Goal: Transaction & Acquisition: Purchase product/service

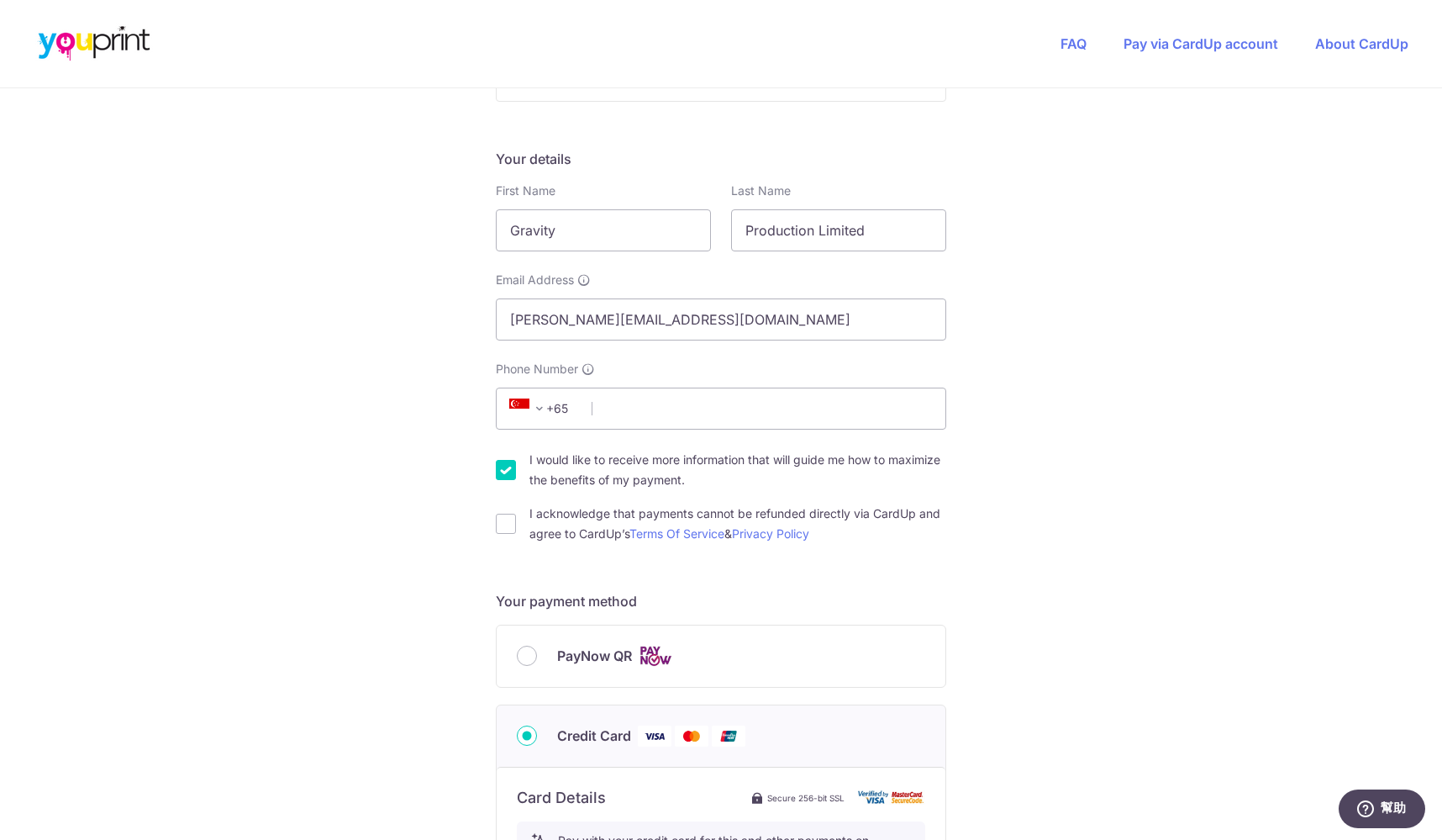
scroll to position [190, 0]
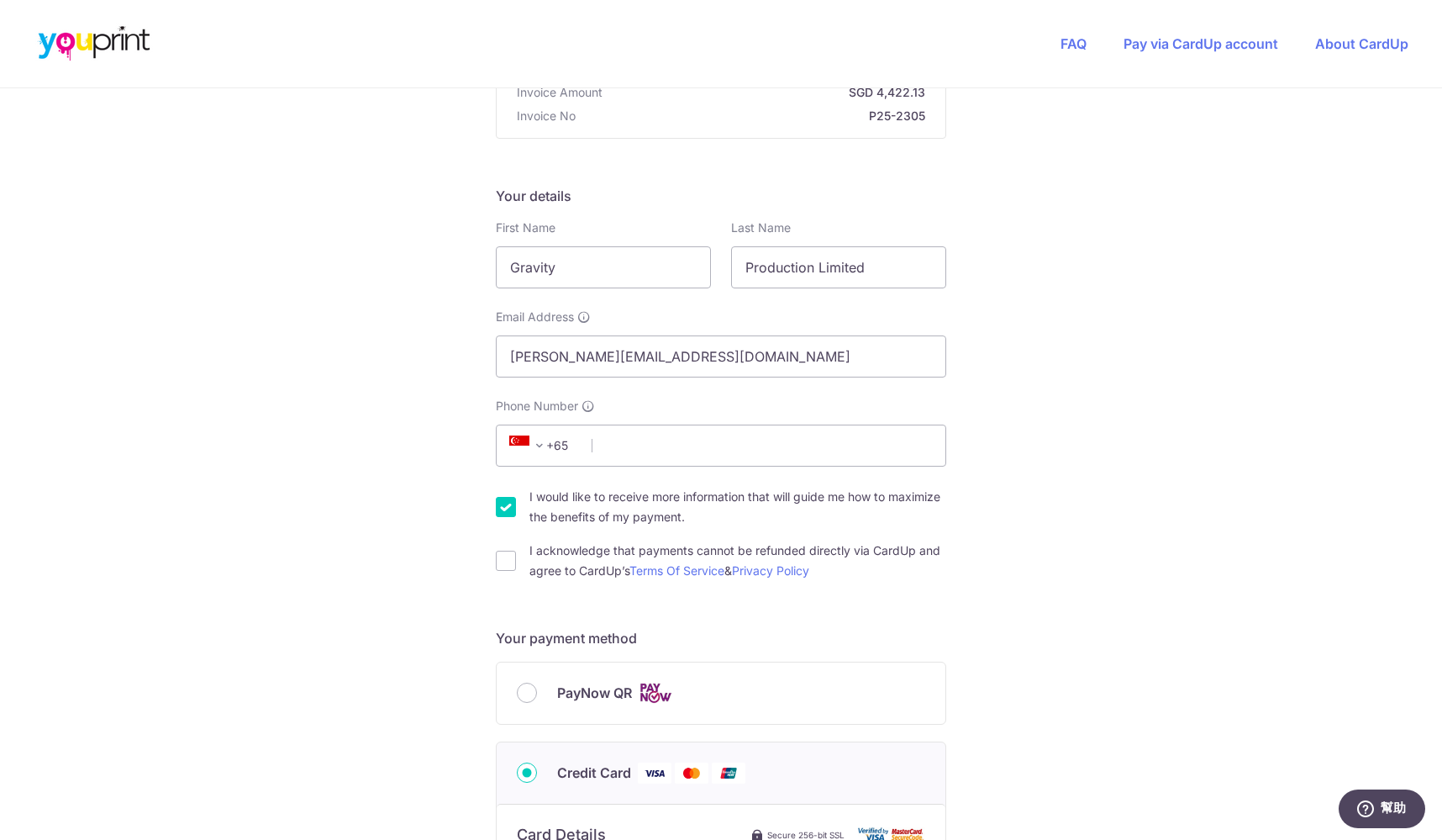
click at [558, 447] on span "+65" at bounding box center [542, 445] width 76 height 20
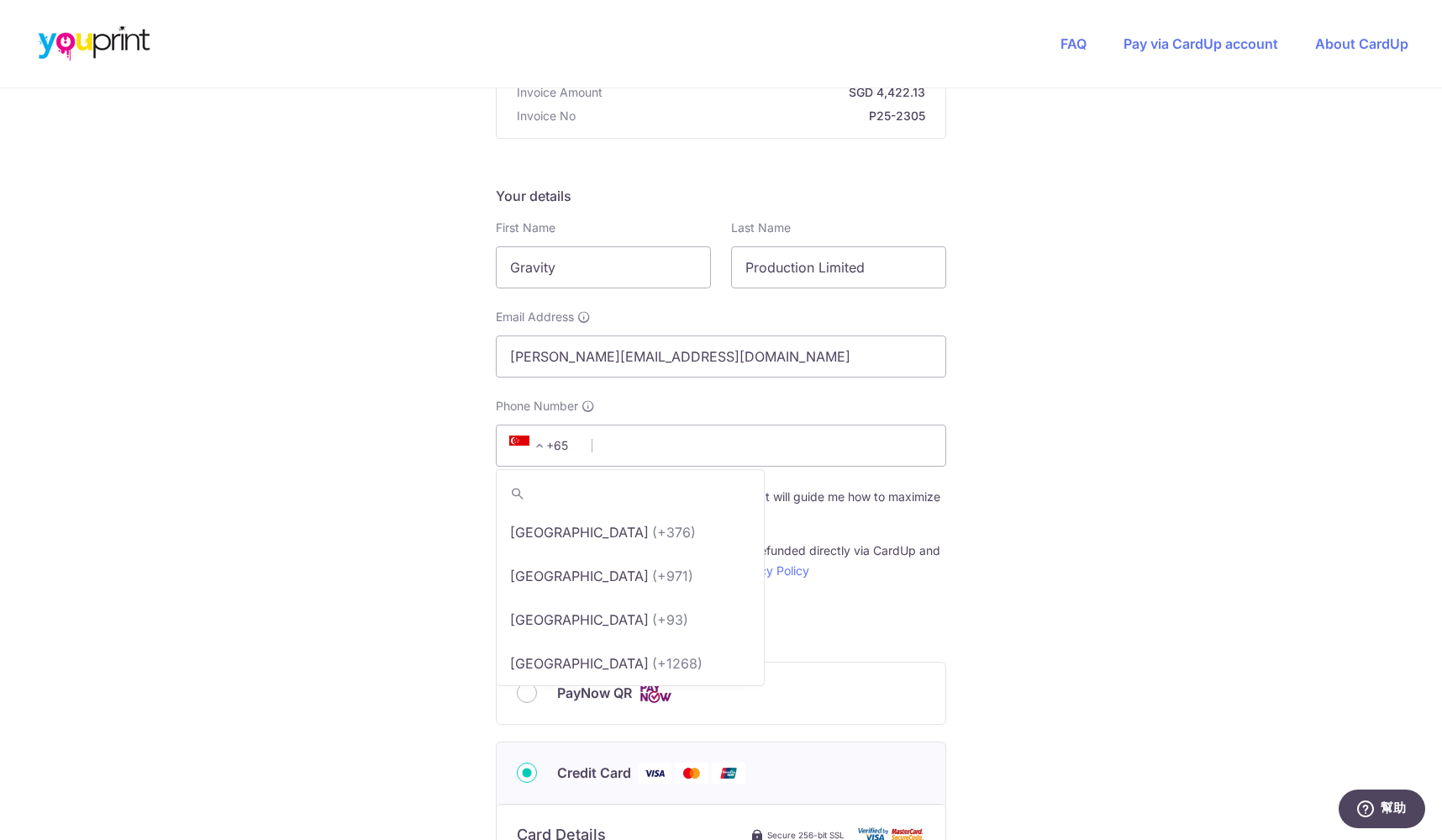
scroll to position [8667, 0]
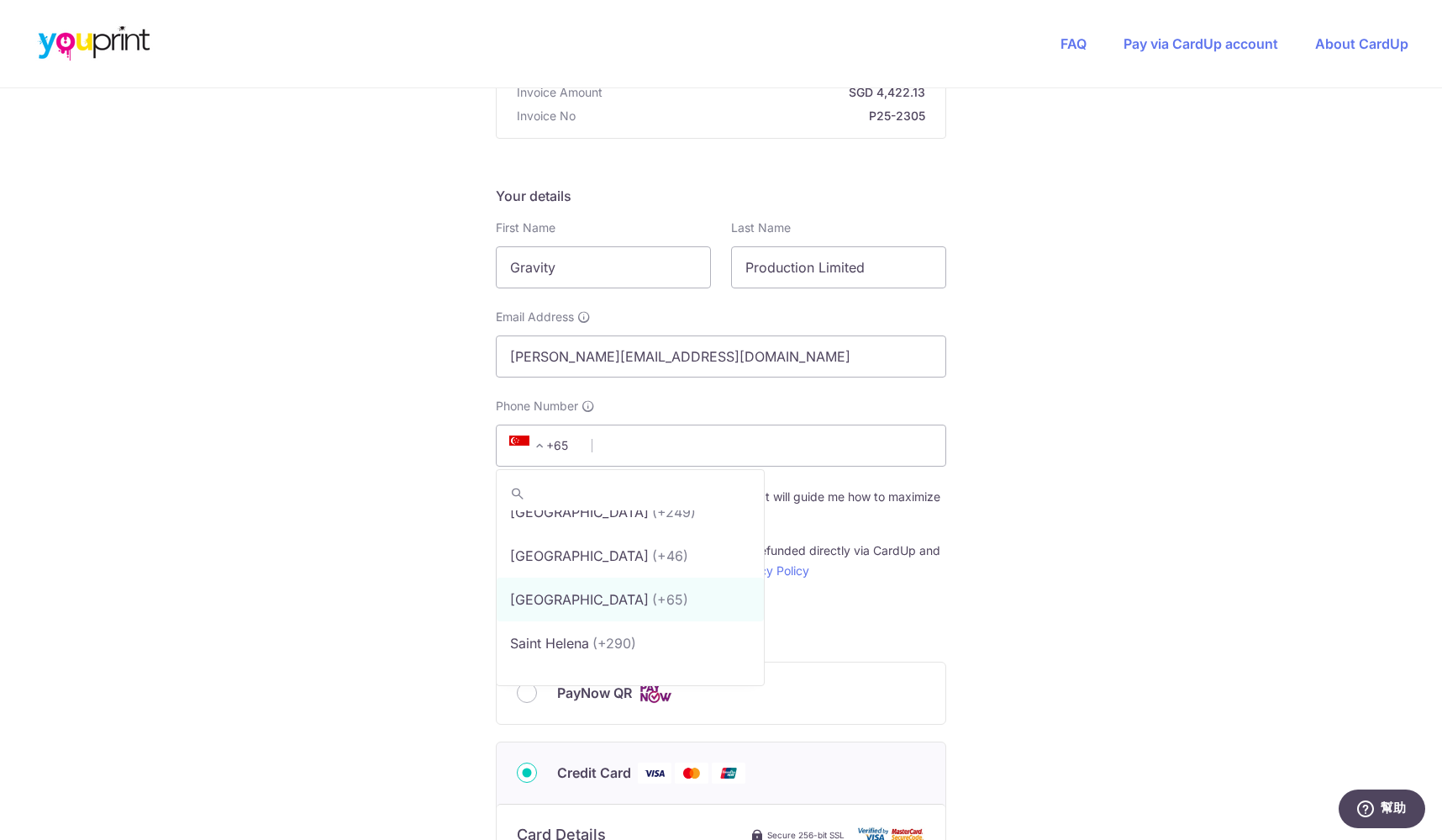
click at [554, 445] on span "+65" at bounding box center [542, 445] width 76 height 20
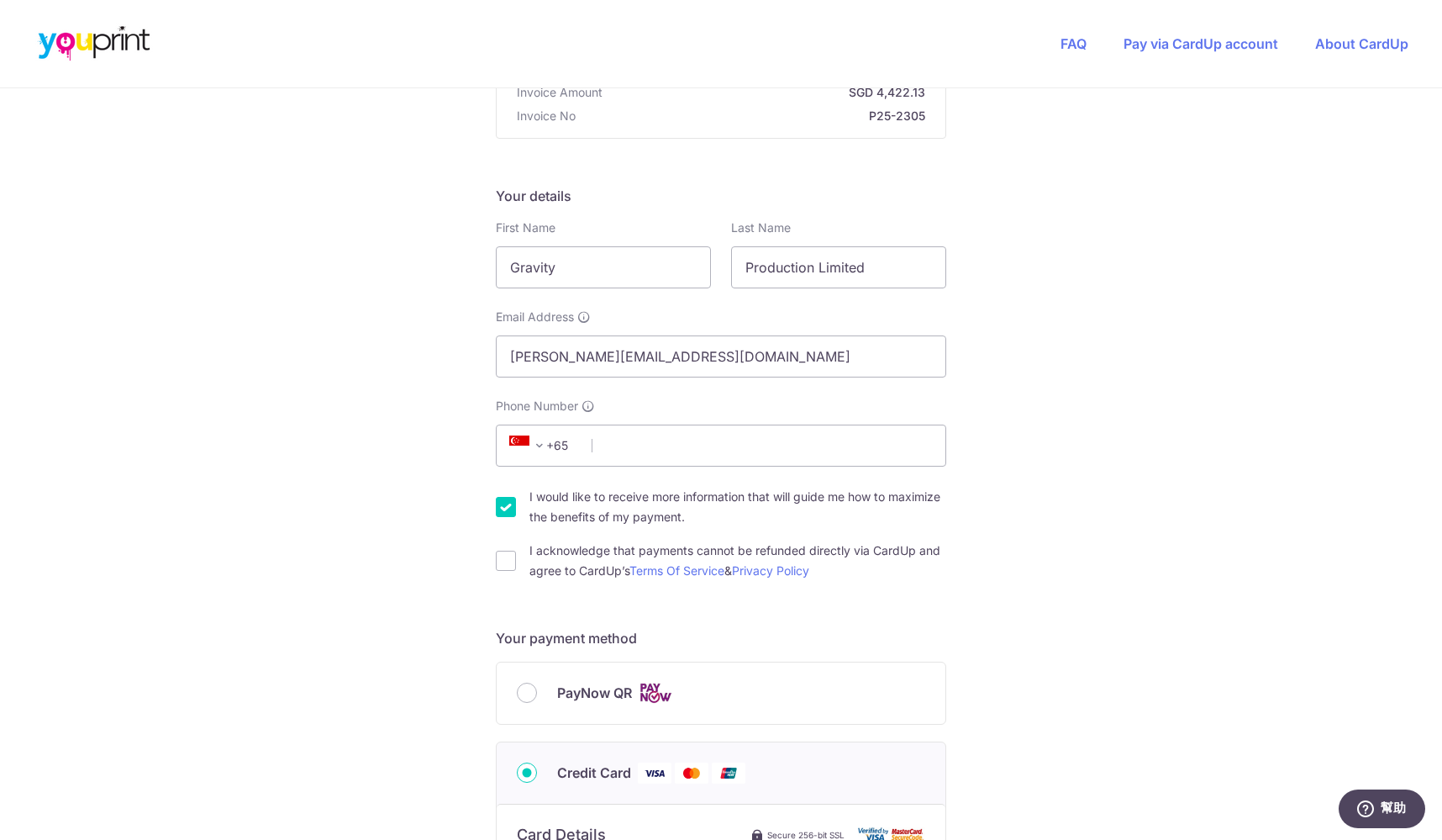
click at [561, 445] on span "+65" at bounding box center [542, 445] width 76 height 20
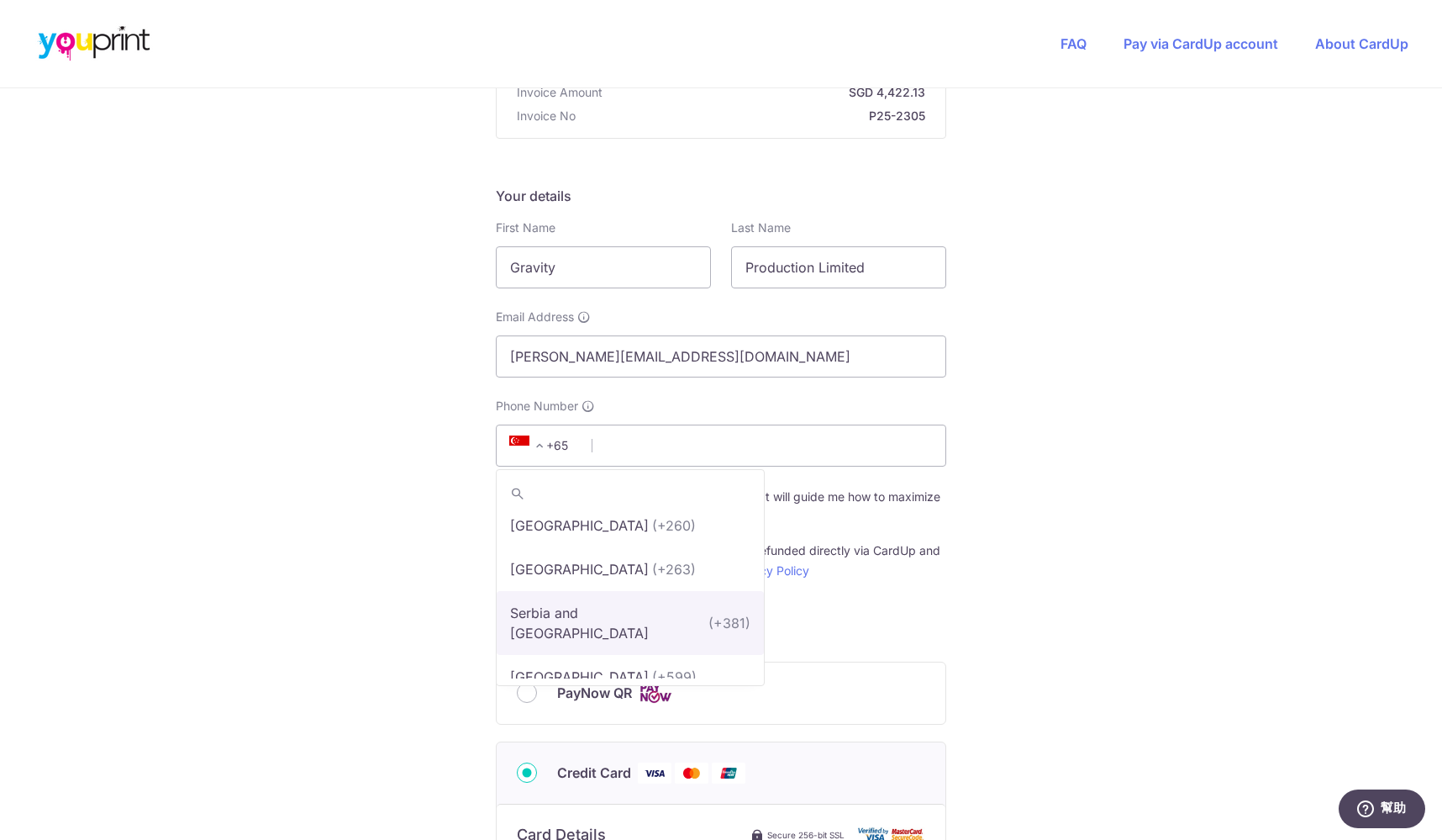
scroll to position [190, 0]
click at [1089, 616] on div "You are paying Youprint Productions Pte Ltd Youprint Productions Pte Ltd uses C…" at bounding box center [721, 718] width 1442 height 1640
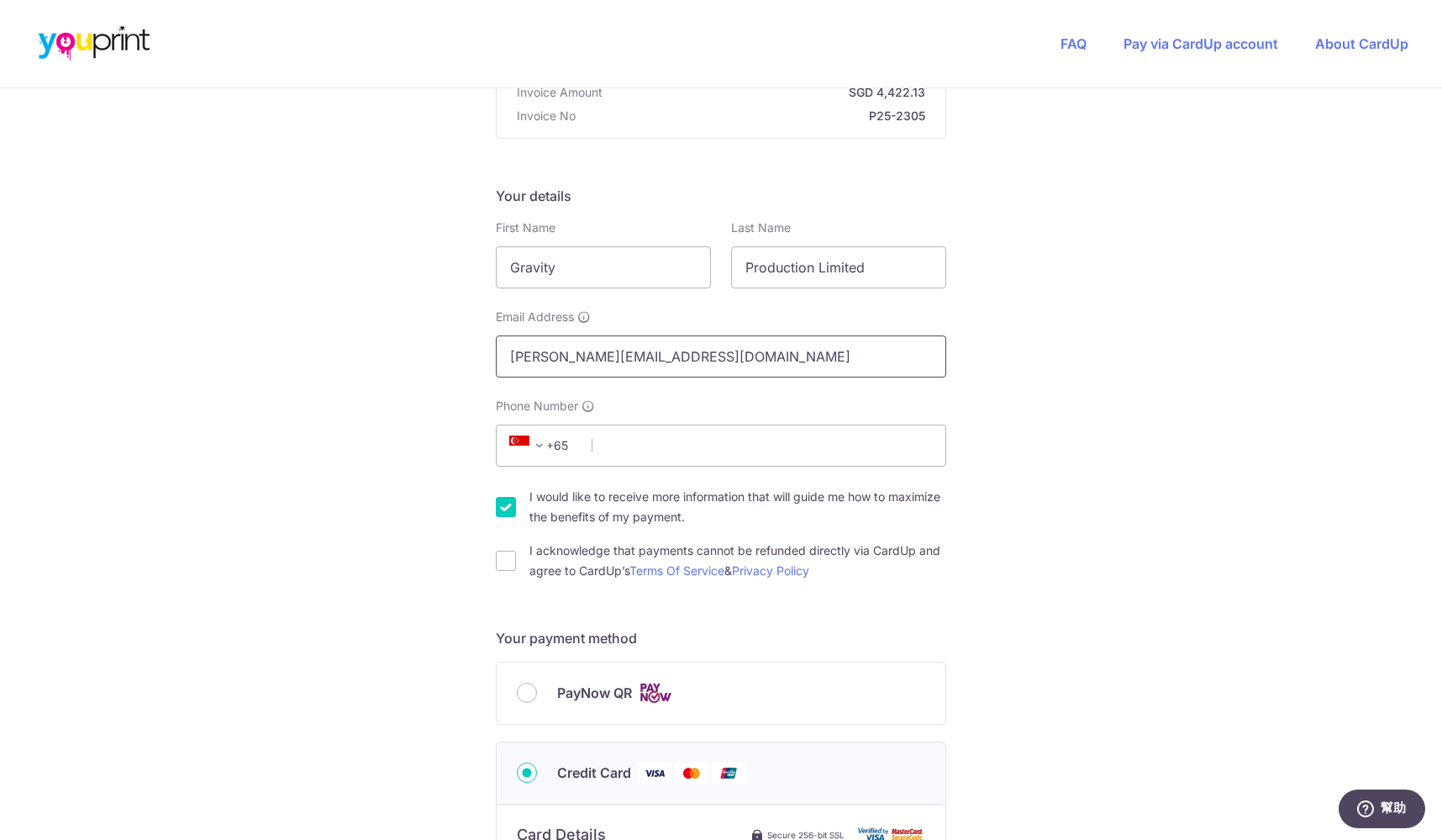
drag, startPoint x: 803, startPoint y: 357, endPoint x: 316, endPoint y: 347, distance: 487.6
click at [316, 347] on div "You are paying Youprint Productions Pte Ltd Youprint Productions Pte Ltd uses C…" at bounding box center [721, 718] width 1442 height 1640
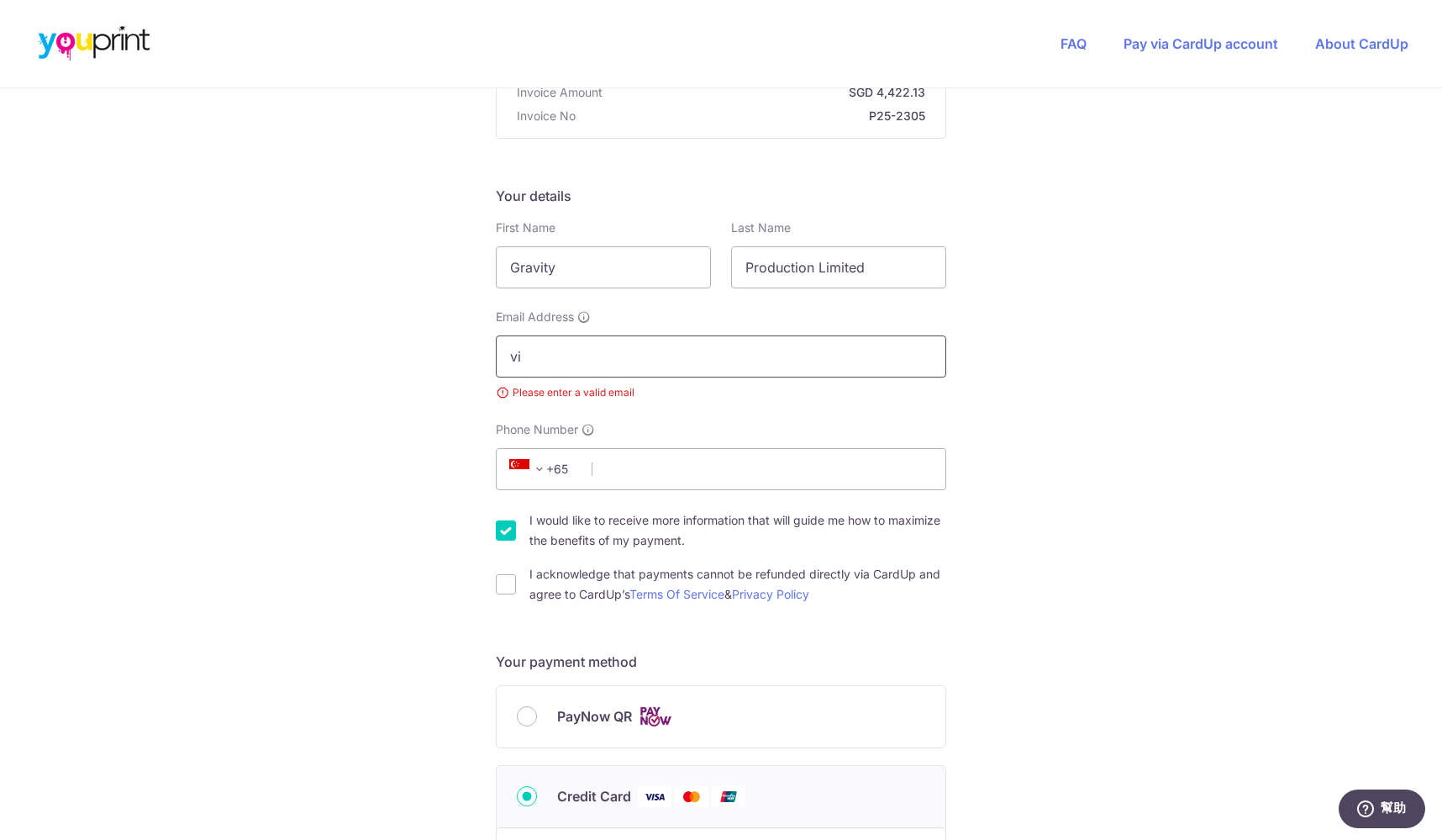
type input "v"
type input "b"
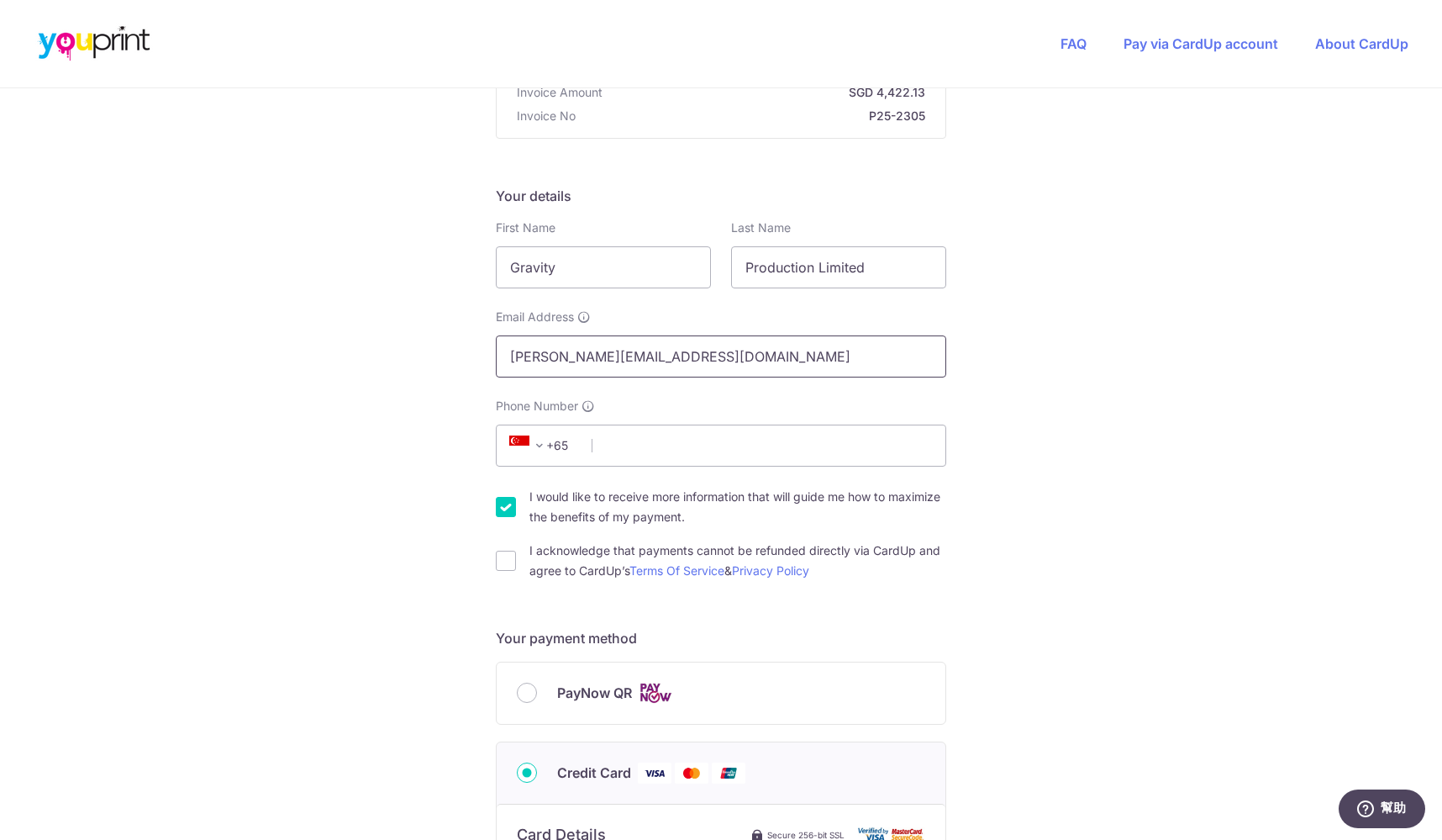
type input "[PERSON_NAME][EMAIL_ADDRESS][DOMAIN_NAME]"
click at [554, 445] on span "+65" at bounding box center [542, 445] width 76 height 20
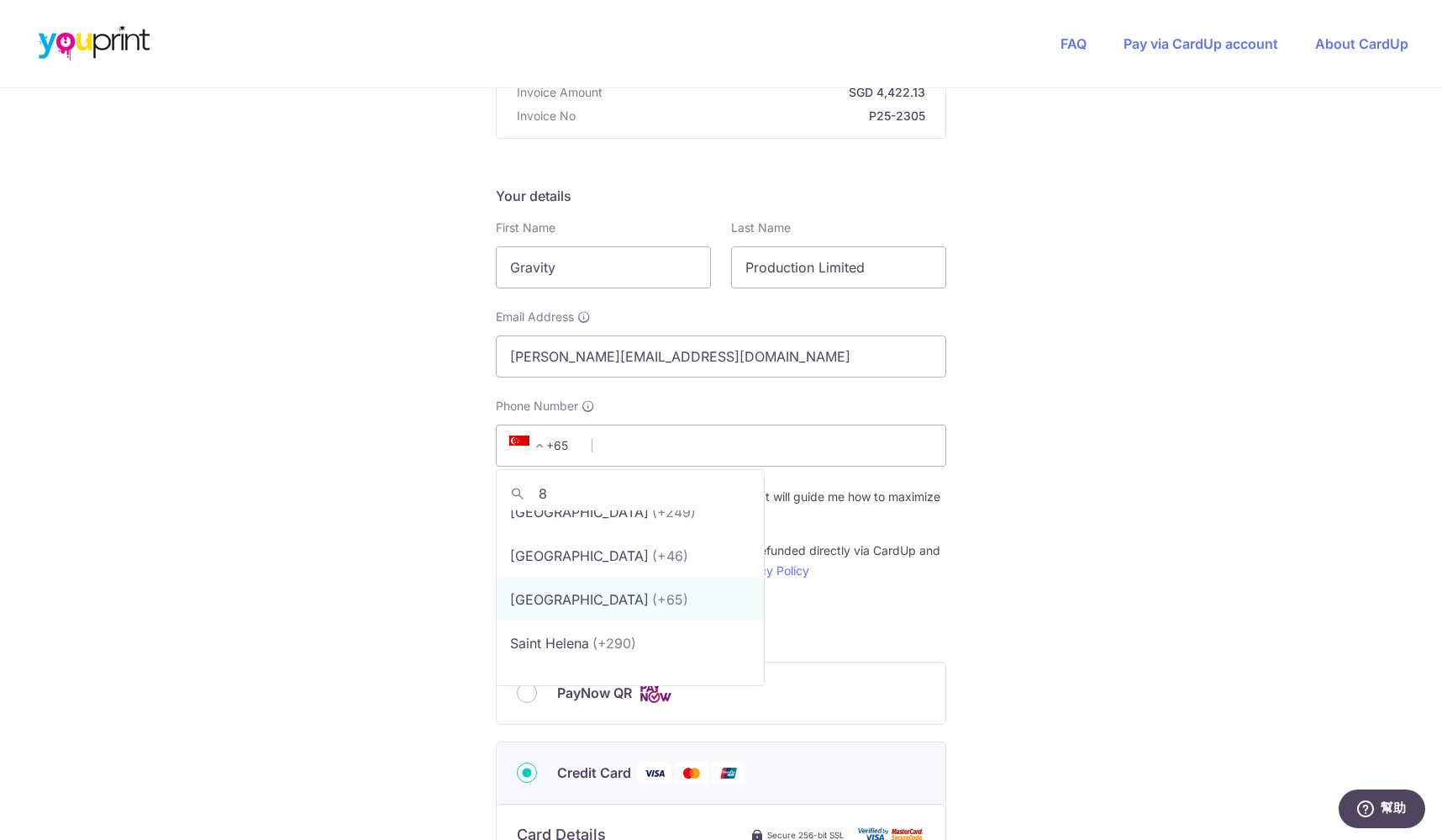
scroll to position [0, 0]
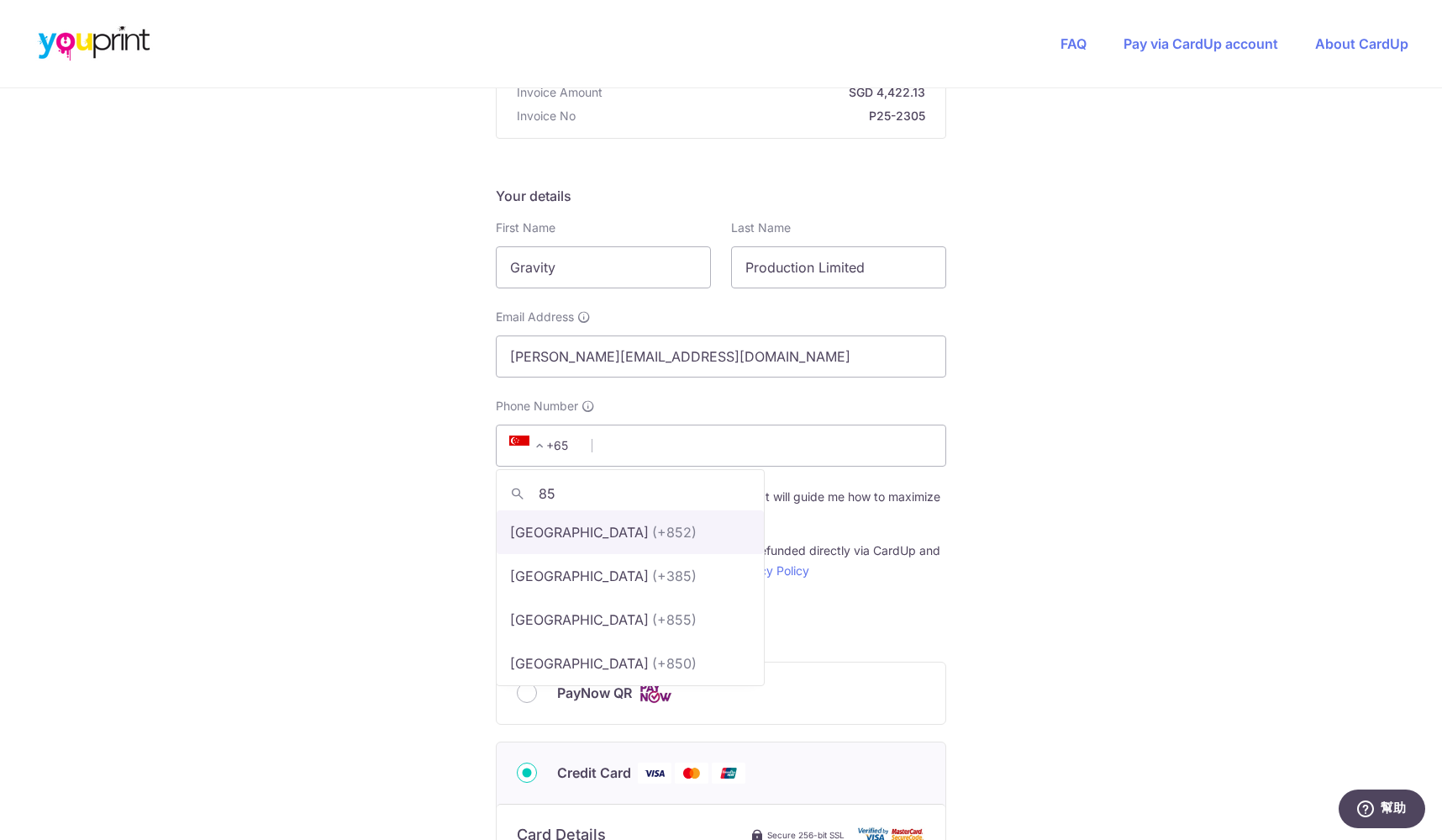
type input "852"
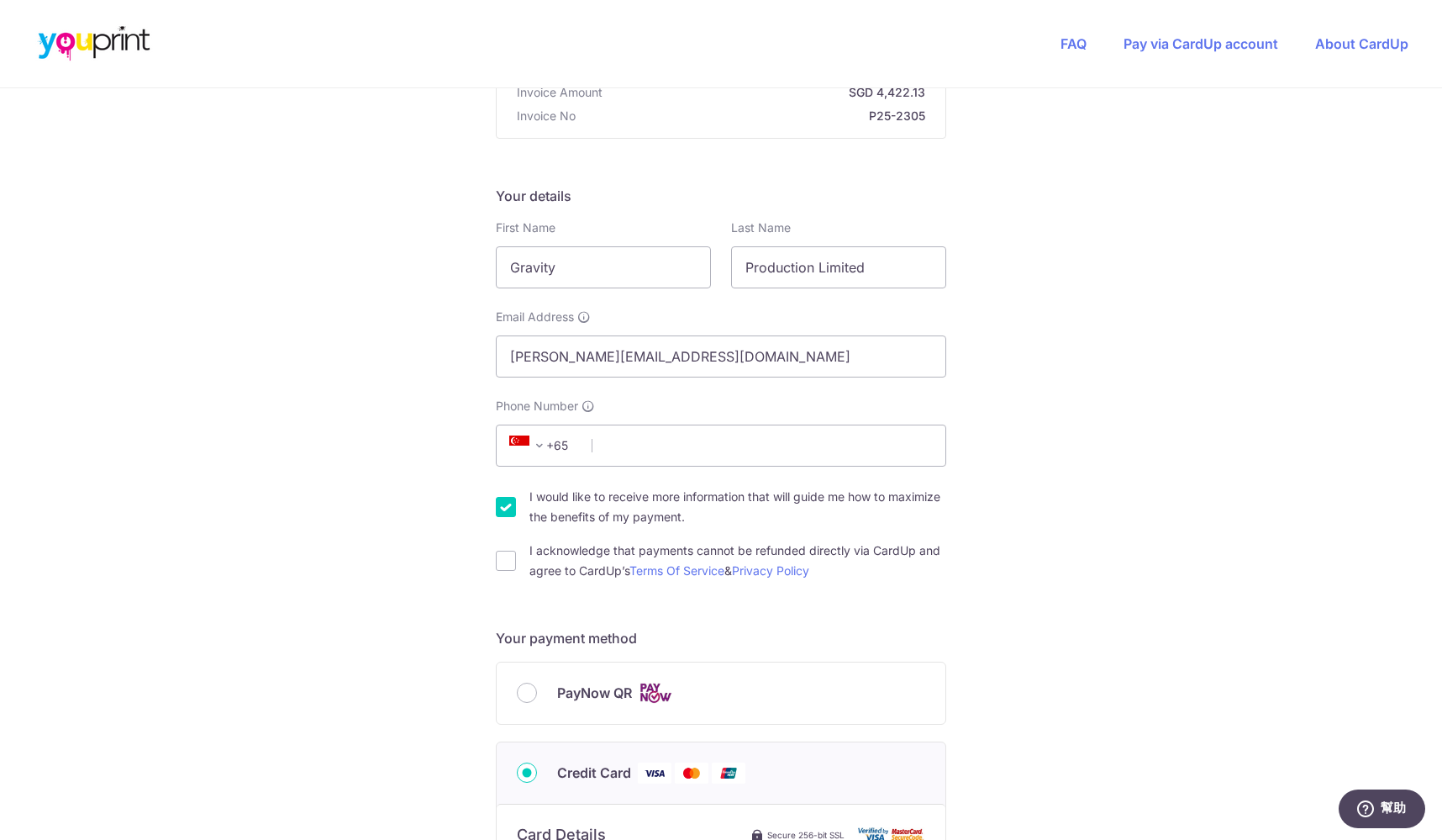
click at [567, 449] on span "+65" at bounding box center [542, 445] width 76 height 20
type input "852"
select select "95"
click at [683, 456] on input "Phone Number" at bounding box center [721, 445] width 450 height 42
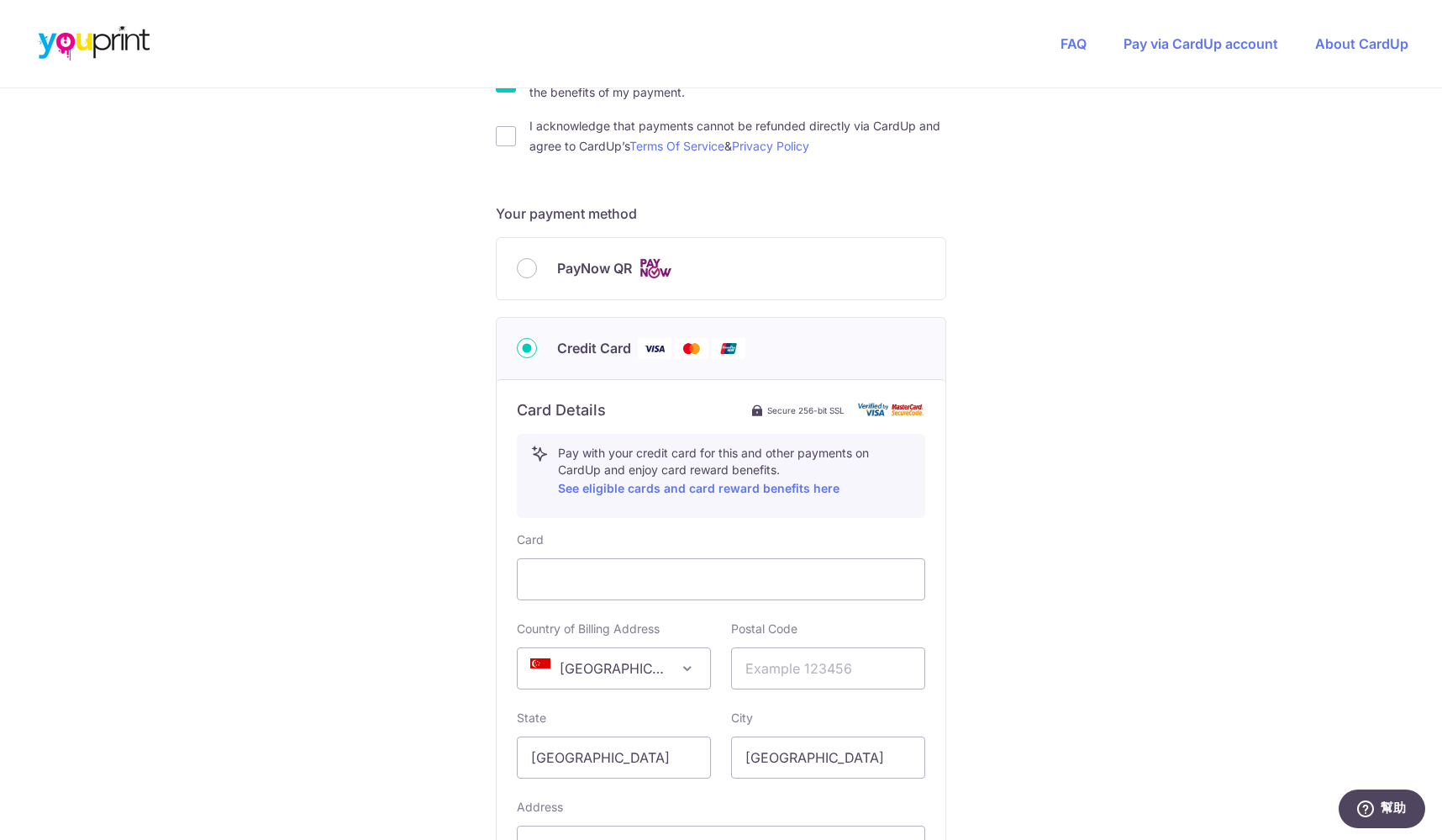
scroll to position [756, 0]
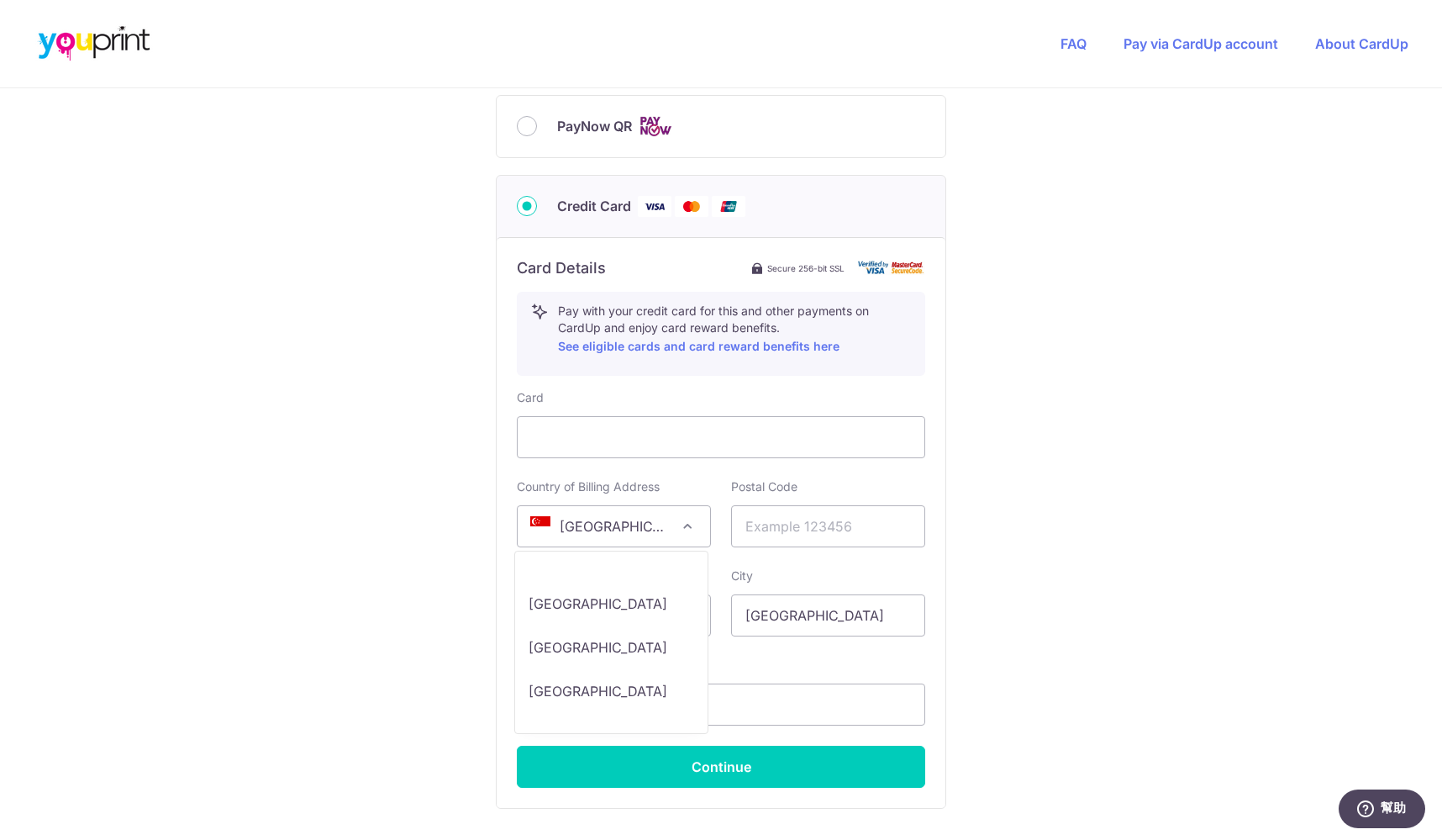
click at [641, 521] on span "[GEOGRAPHIC_DATA]" at bounding box center [614, 526] width 192 height 40
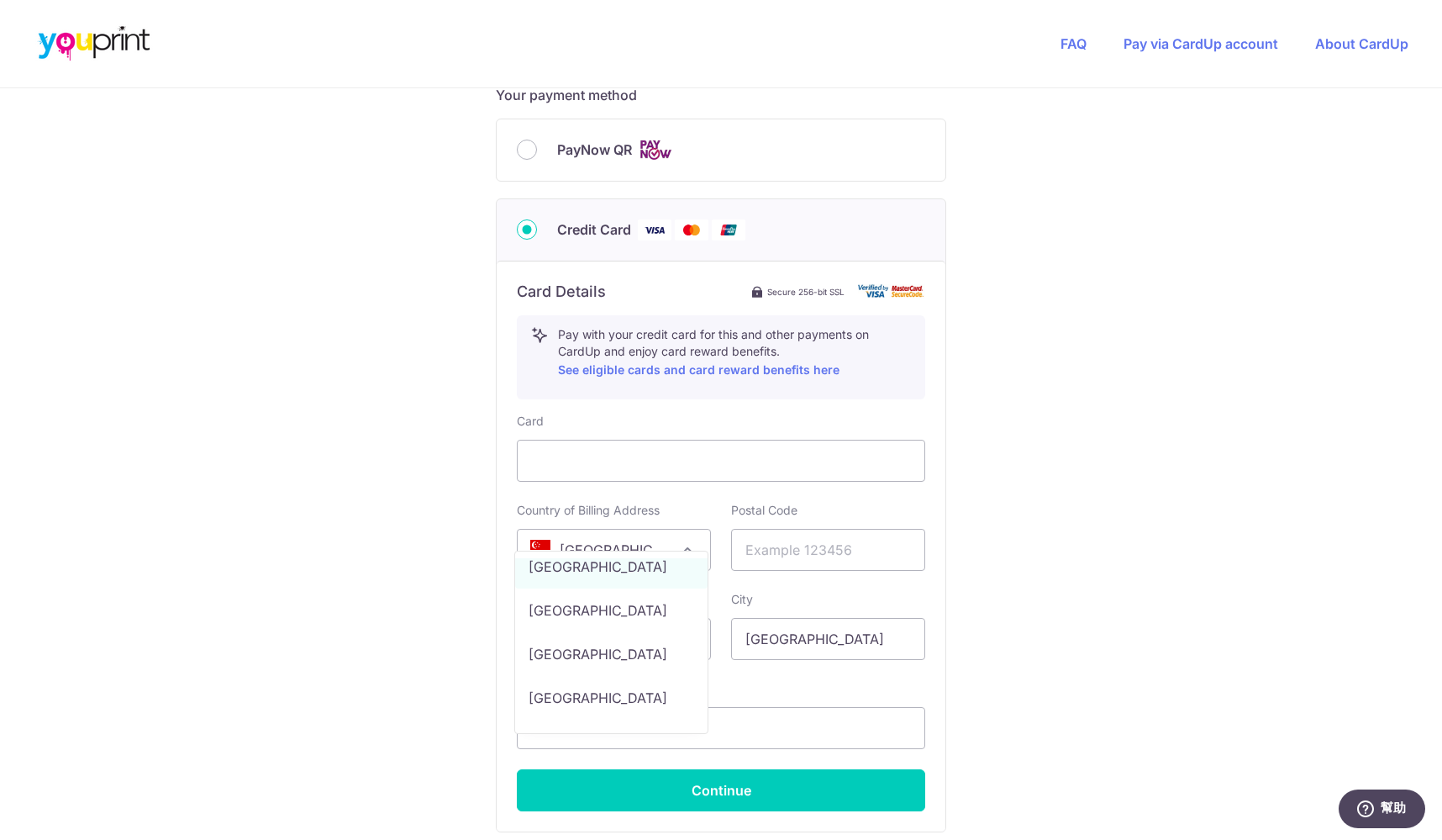
type input "91076528honghon"
select select "HK"
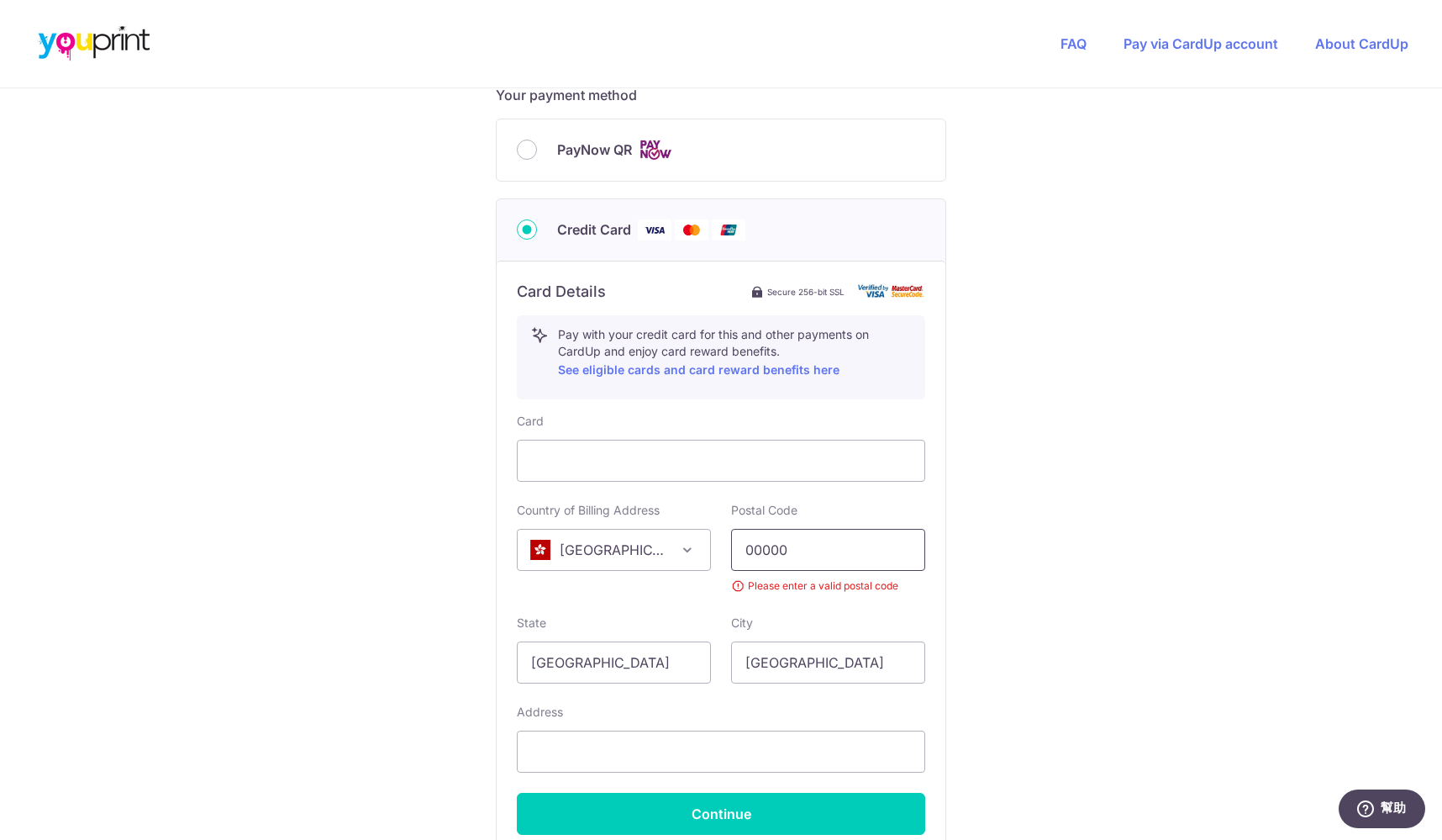
click at [809, 545] on input "00000" at bounding box center [828, 550] width 194 height 42
type input "00000"
click at [805, 544] on input "00000" at bounding box center [828, 550] width 194 height 42
drag, startPoint x: 803, startPoint y: 545, endPoint x: 617, endPoint y: 535, distance: 186.9
click at [616, 535] on div "Country of Billing Address [GEOGRAPHIC_DATA] [GEOGRAPHIC_DATA] [GEOGRAPHIC_DATA…" at bounding box center [721, 548] width 429 height 92
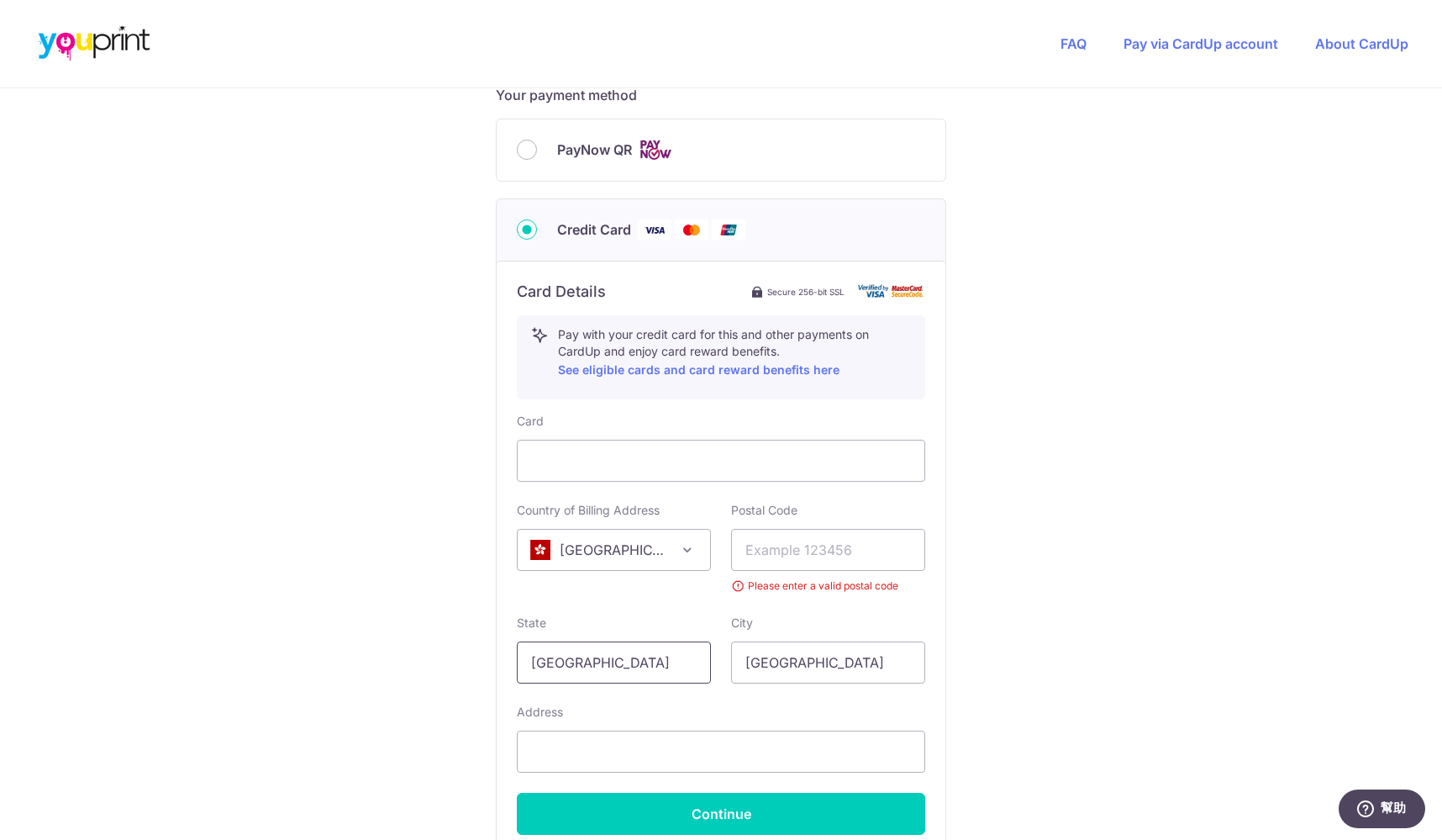
click at [661, 665] on input "[GEOGRAPHIC_DATA]" at bounding box center [614, 662] width 194 height 42
drag, startPoint x: 662, startPoint y: 665, endPoint x: 441, endPoint y: 663, distance: 221.0
click at [441, 663] on div "You are paying Youprint Productions Pte Ltd Youprint Productions Pte Ltd uses C…" at bounding box center [721, 175] width 1442 height 1687
type input "h"
type input "[GEOGRAPHIC_DATA]"
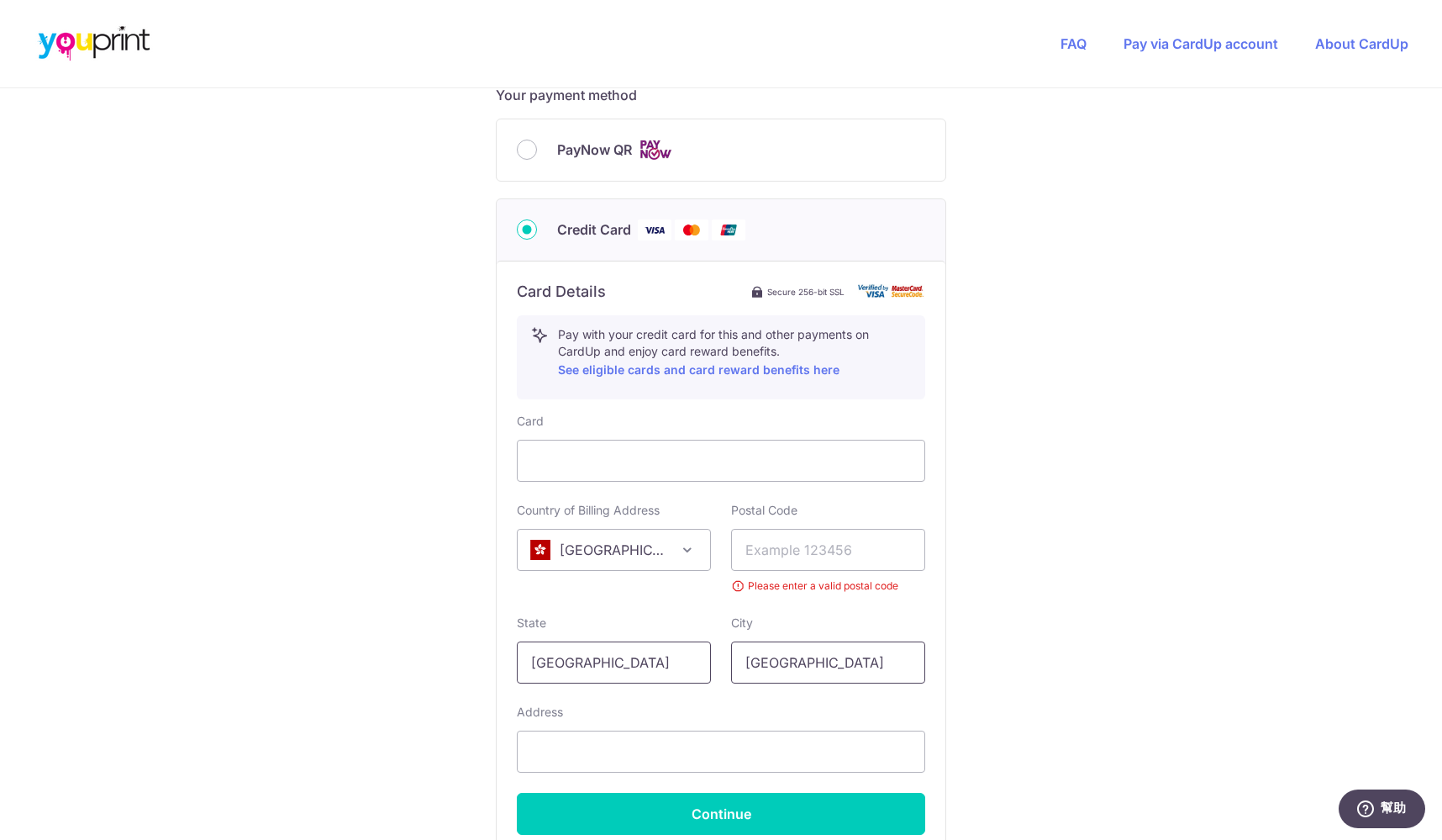
drag, startPoint x: 678, startPoint y: 661, endPoint x: 620, endPoint y: 654, distance: 58.5
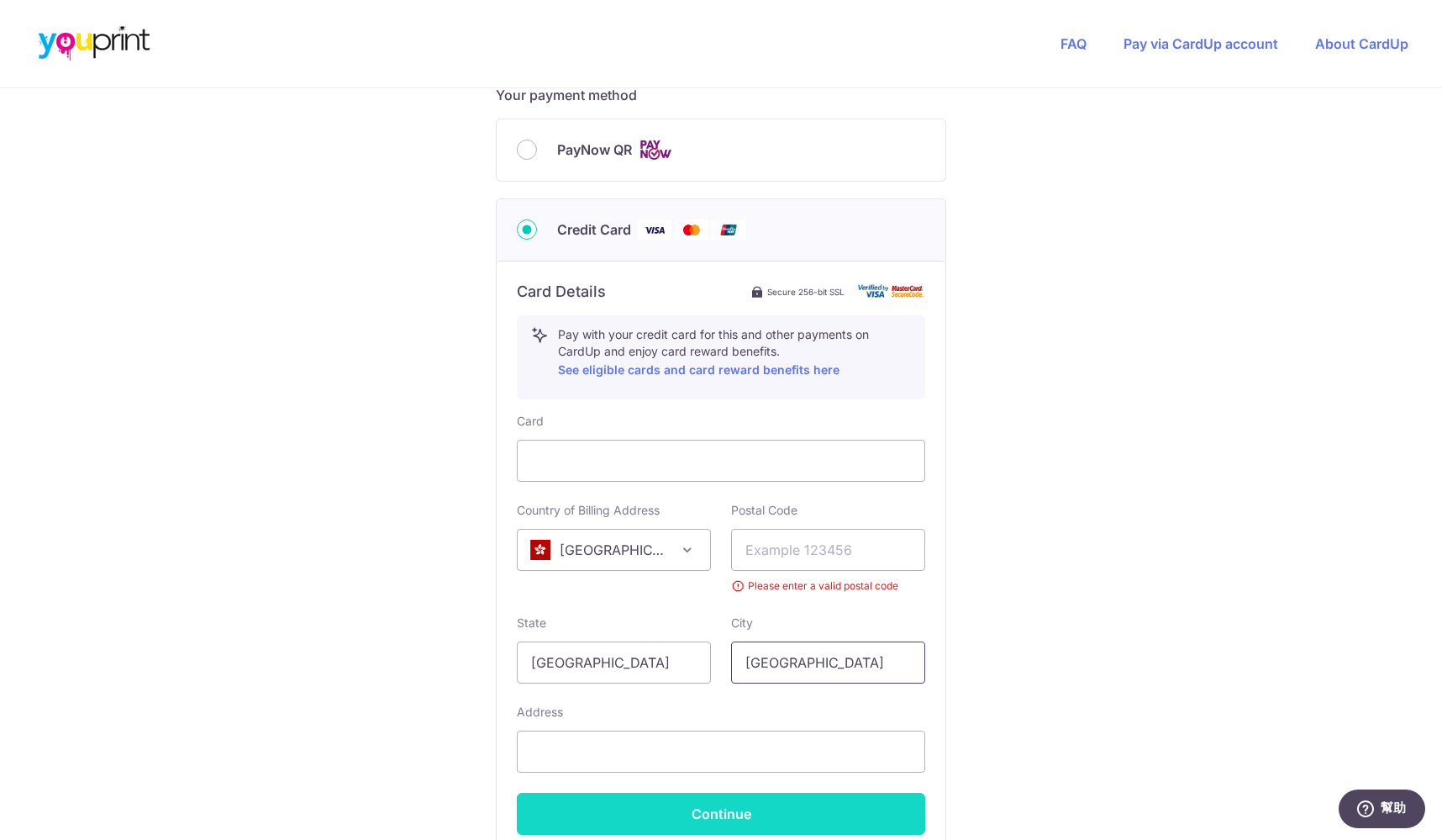
scroll to position [935, 0]
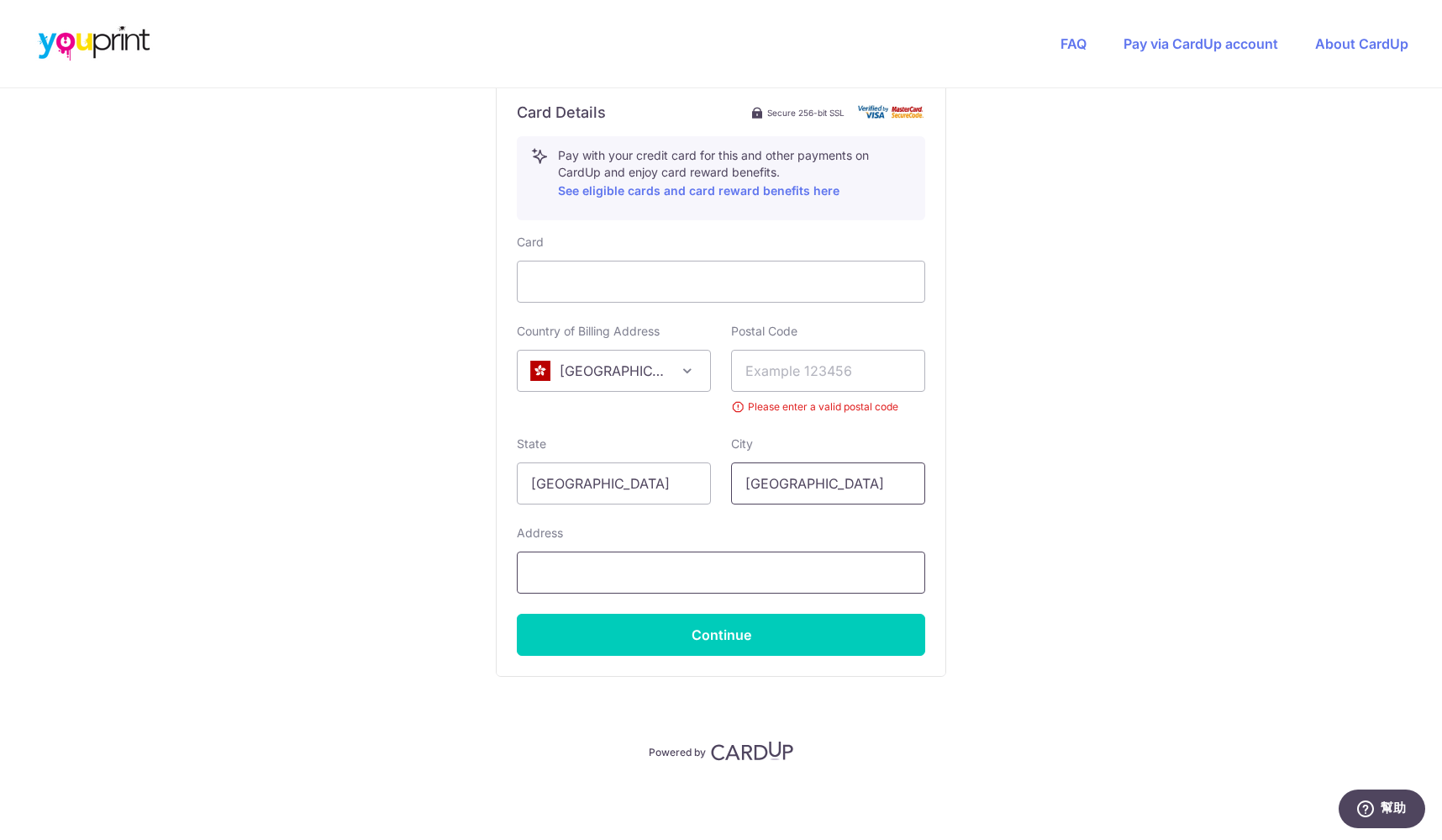
type input "[GEOGRAPHIC_DATA]"
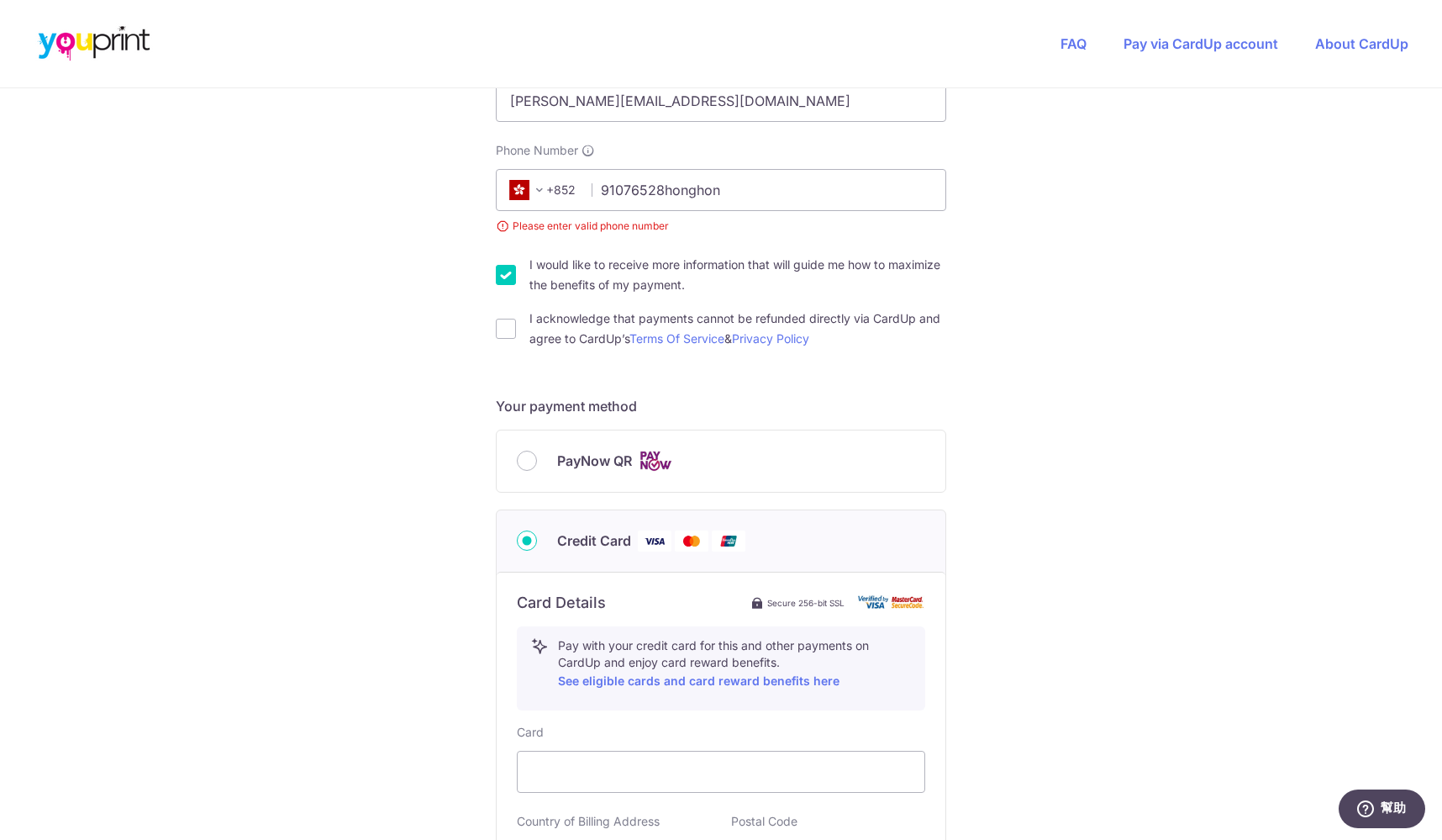
scroll to position [449, 0]
type input "[STREET_ADDRESS][PERSON_NAME]"
click at [751, 193] on input "91076528honghon" at bounding box center [721, 187] width 450 height 42
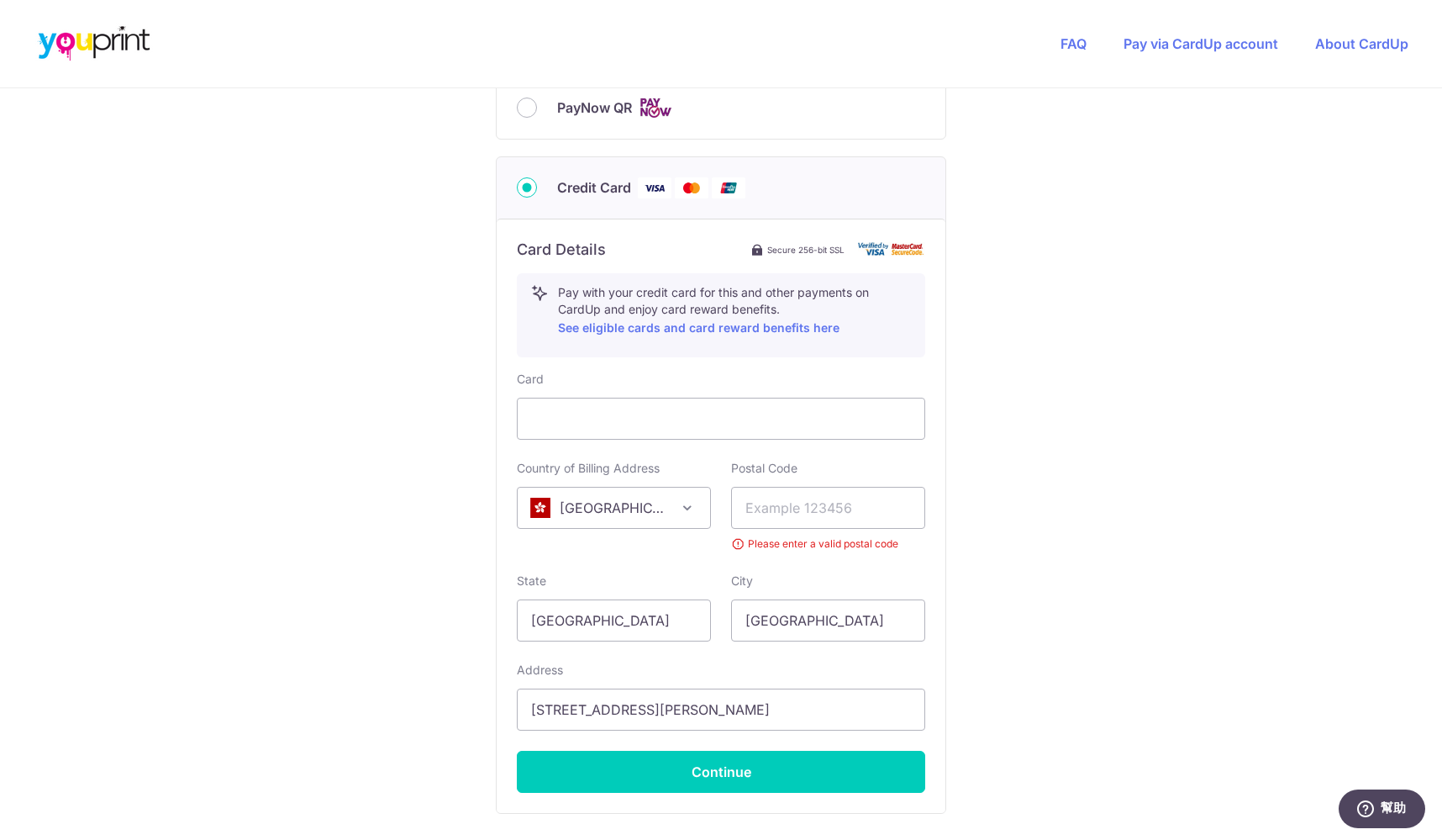
scroll to position [912, 0]
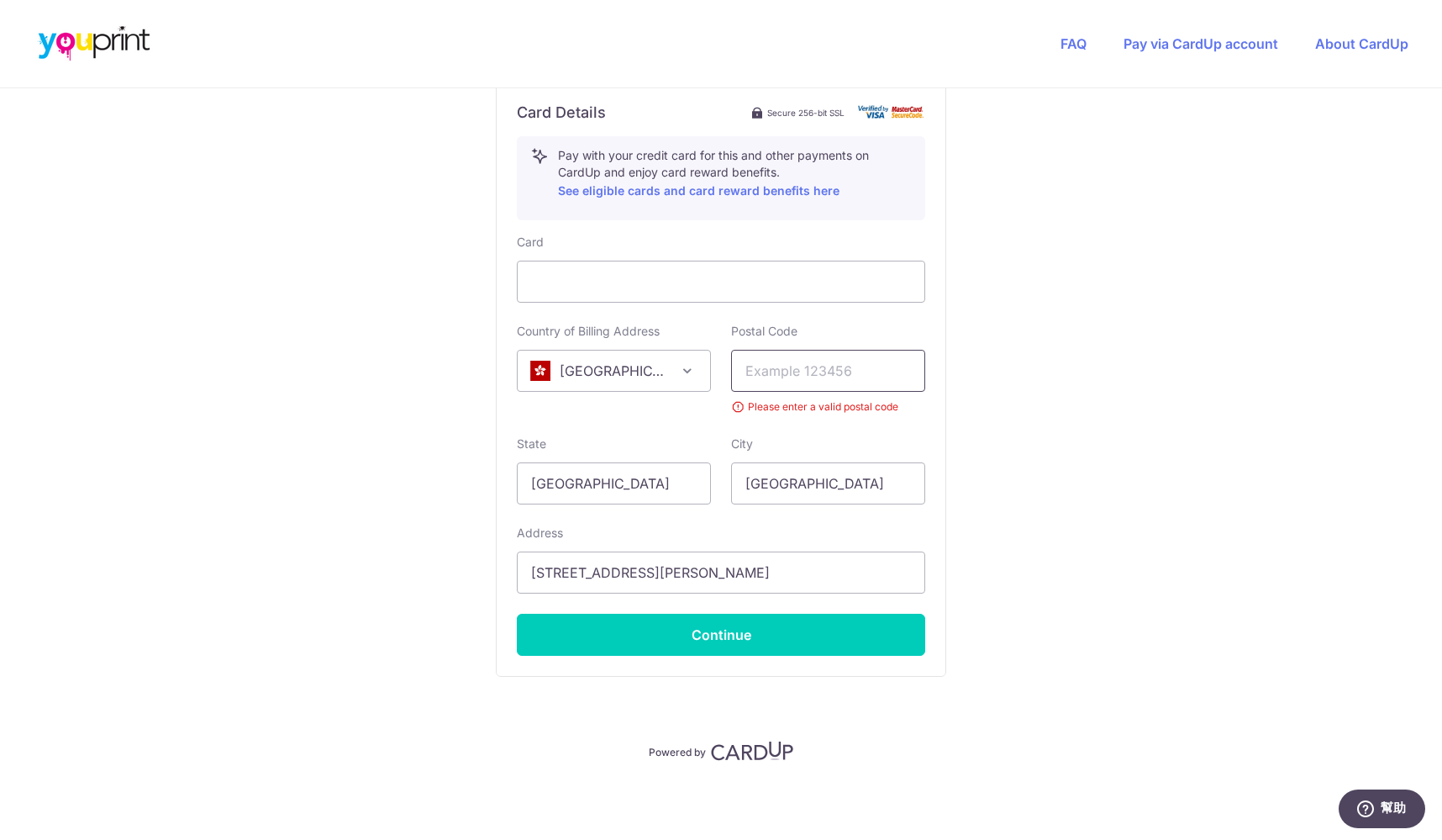
type input "91076528"
click at [837, 367] on input "text" at bounding box center [828, 371] width 194 height 42
type input "1"
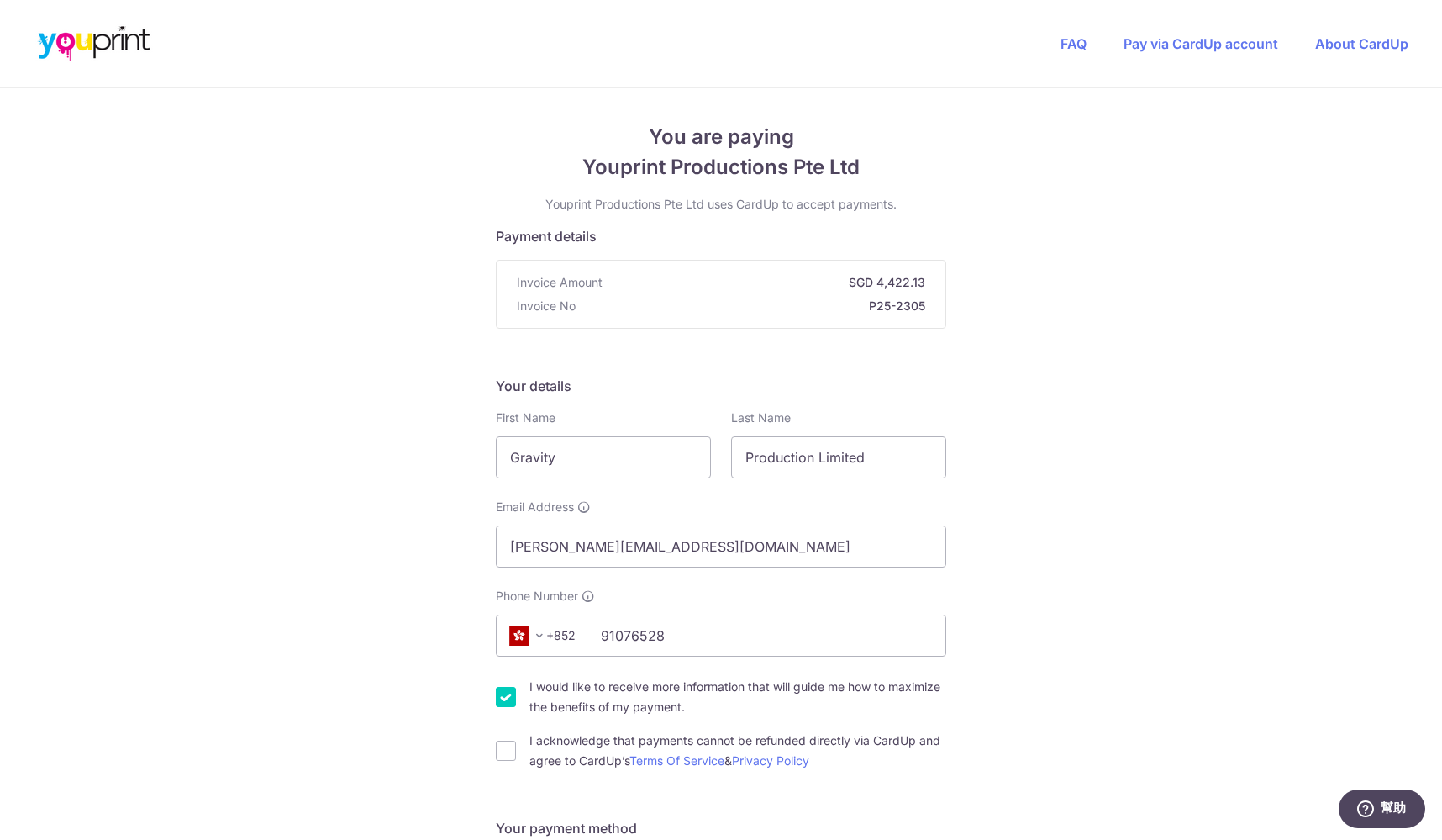
scroll to position [888, 0]
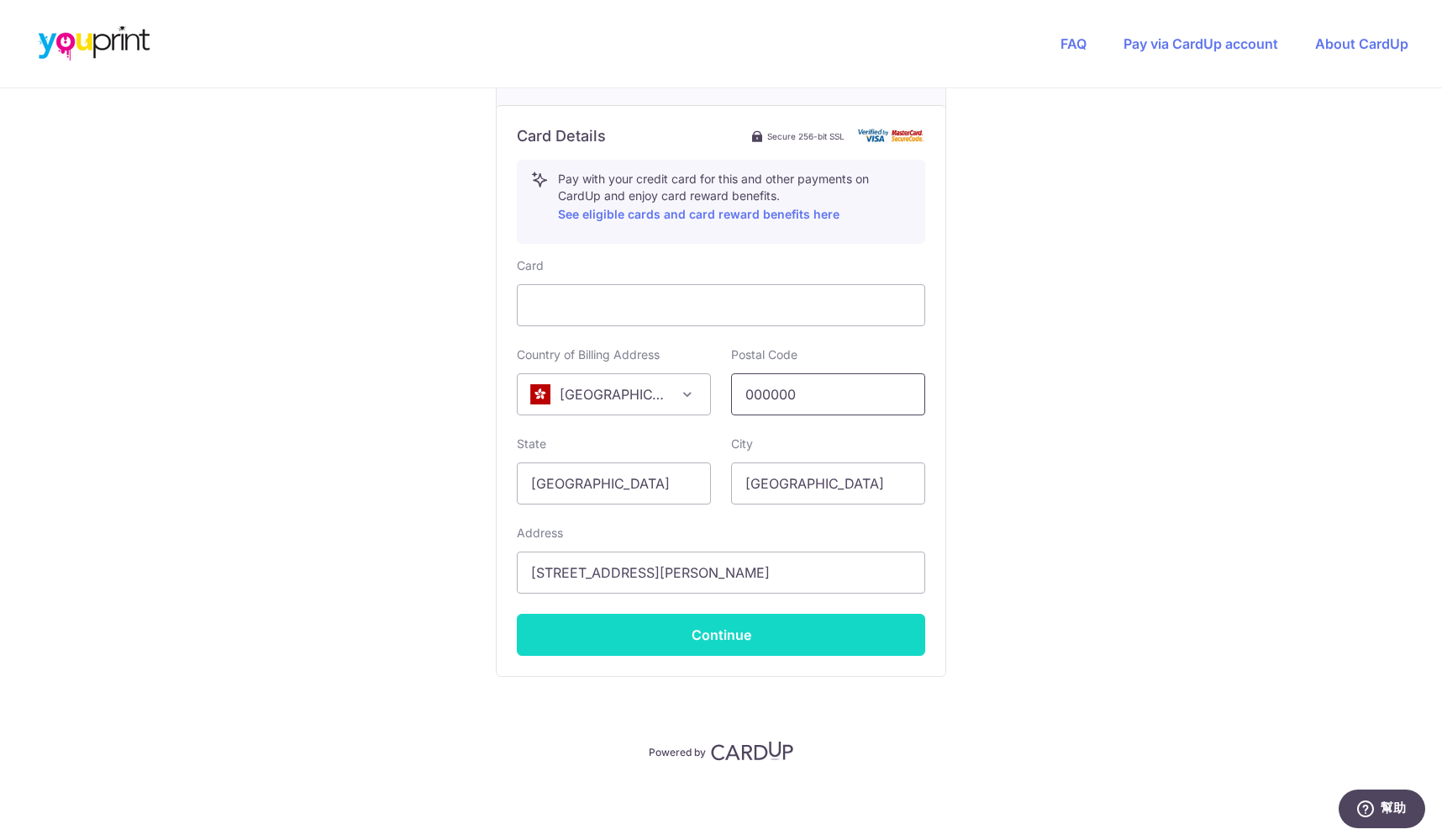
type input "000000"
click at [777, 636] on button "Continue" at bounding box center [721, 635] width 408 height 42
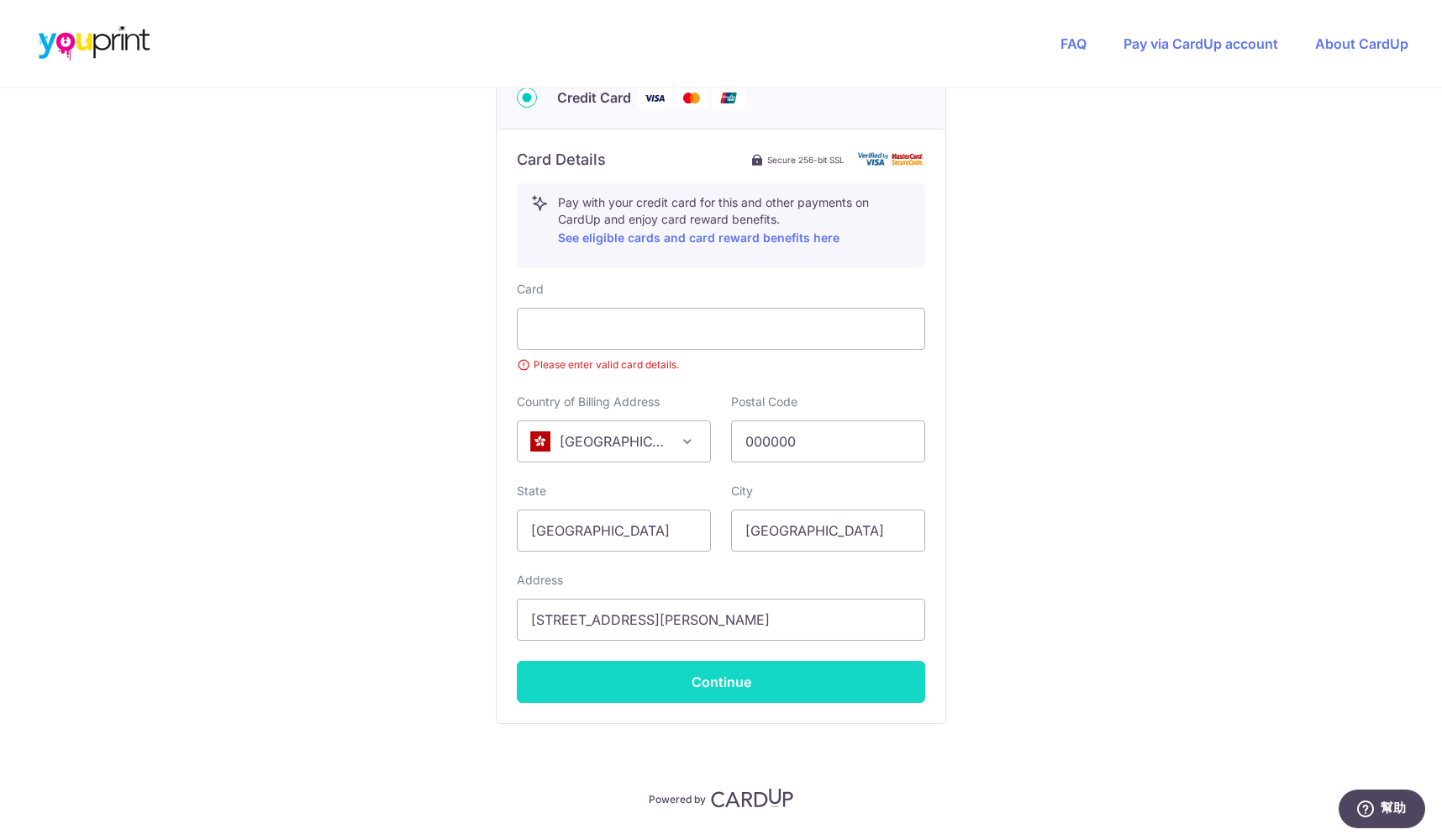
scroll to position [287, 0]
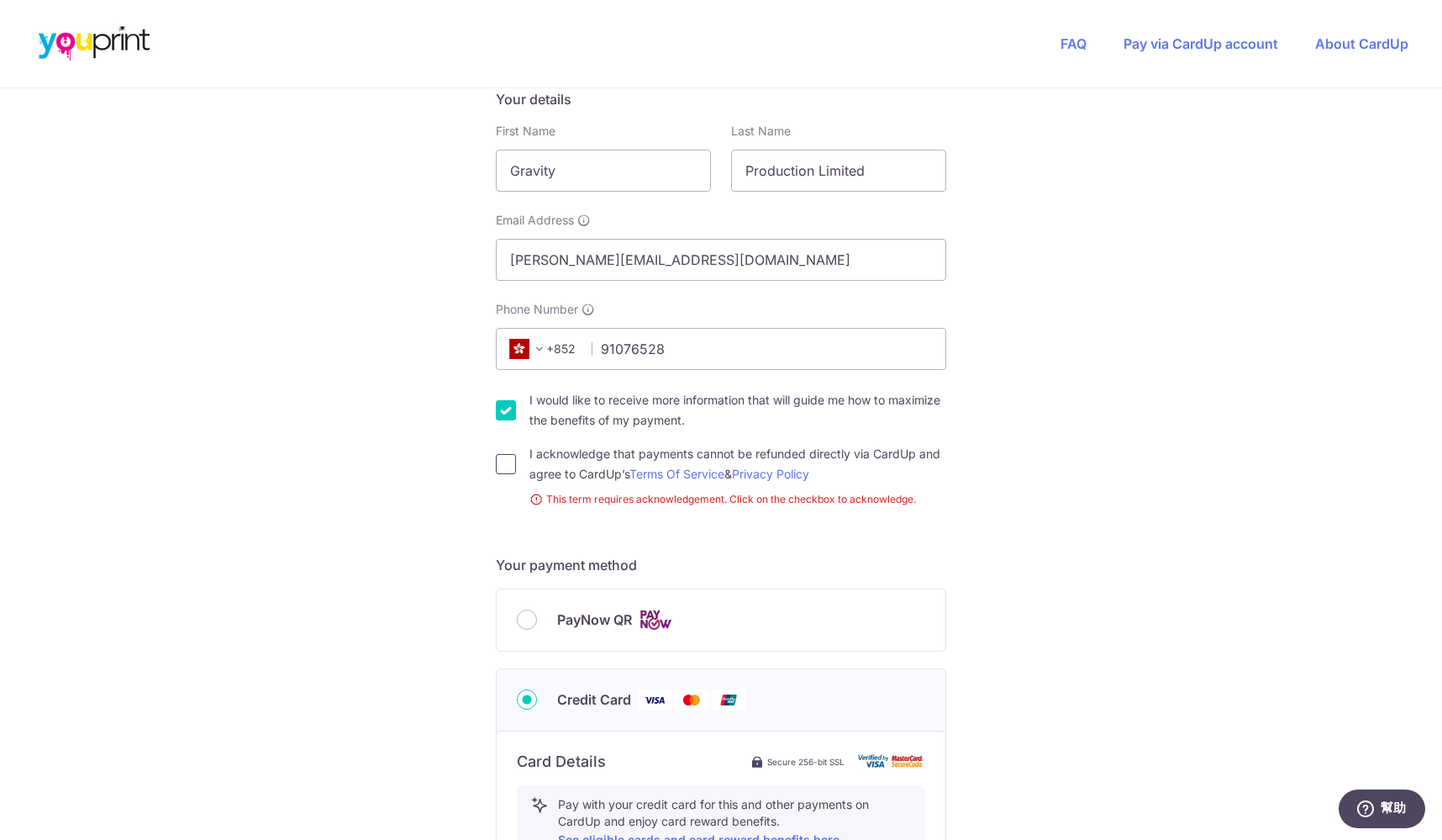
click at [508, 464] on input "I acknowledge that payments cannot be refunded directly via CardUp and agree to…" at bounding box center [506, 464] width 20 height 20
checkbox input "true"
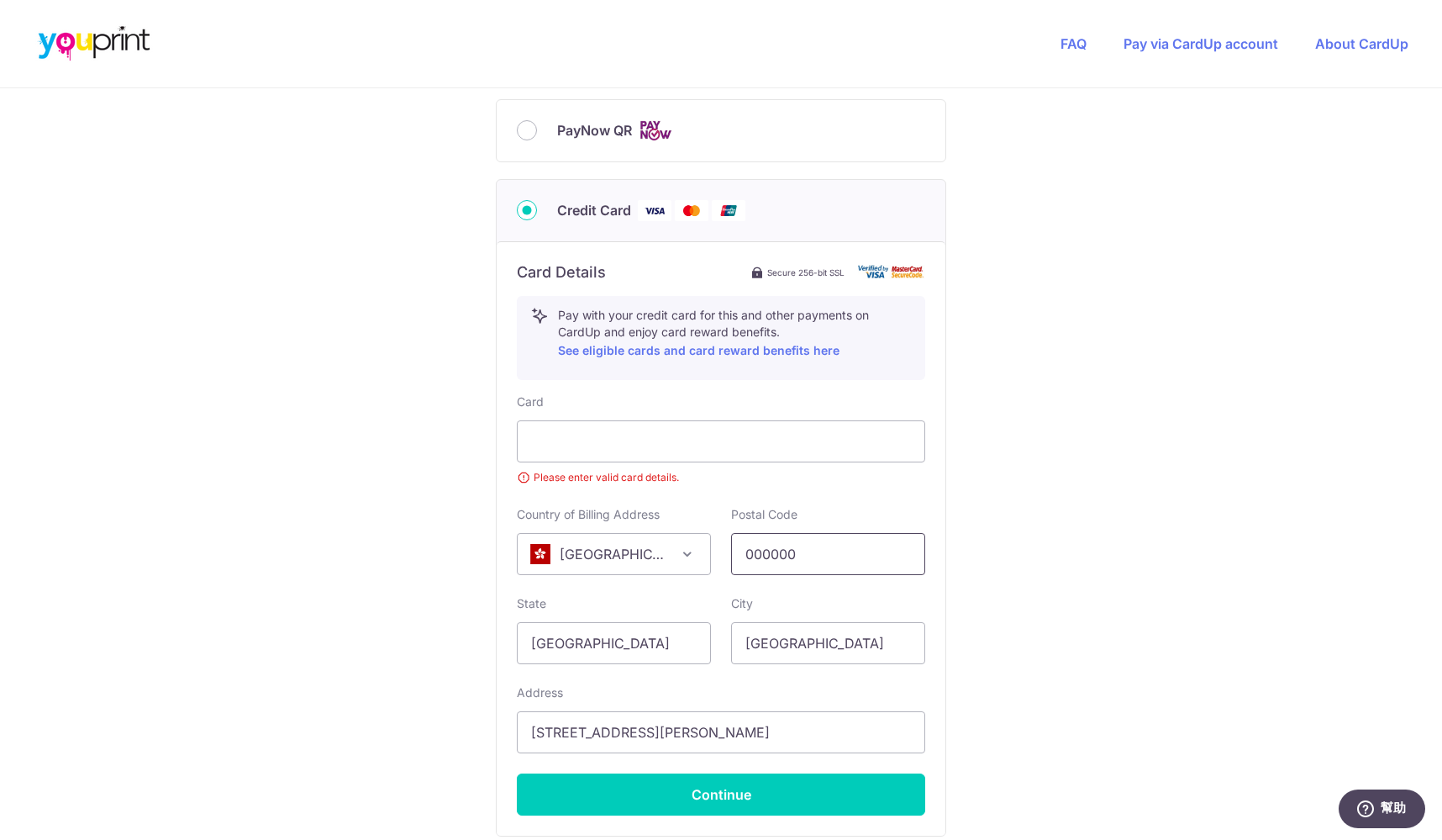
scroll to position [912, 0]
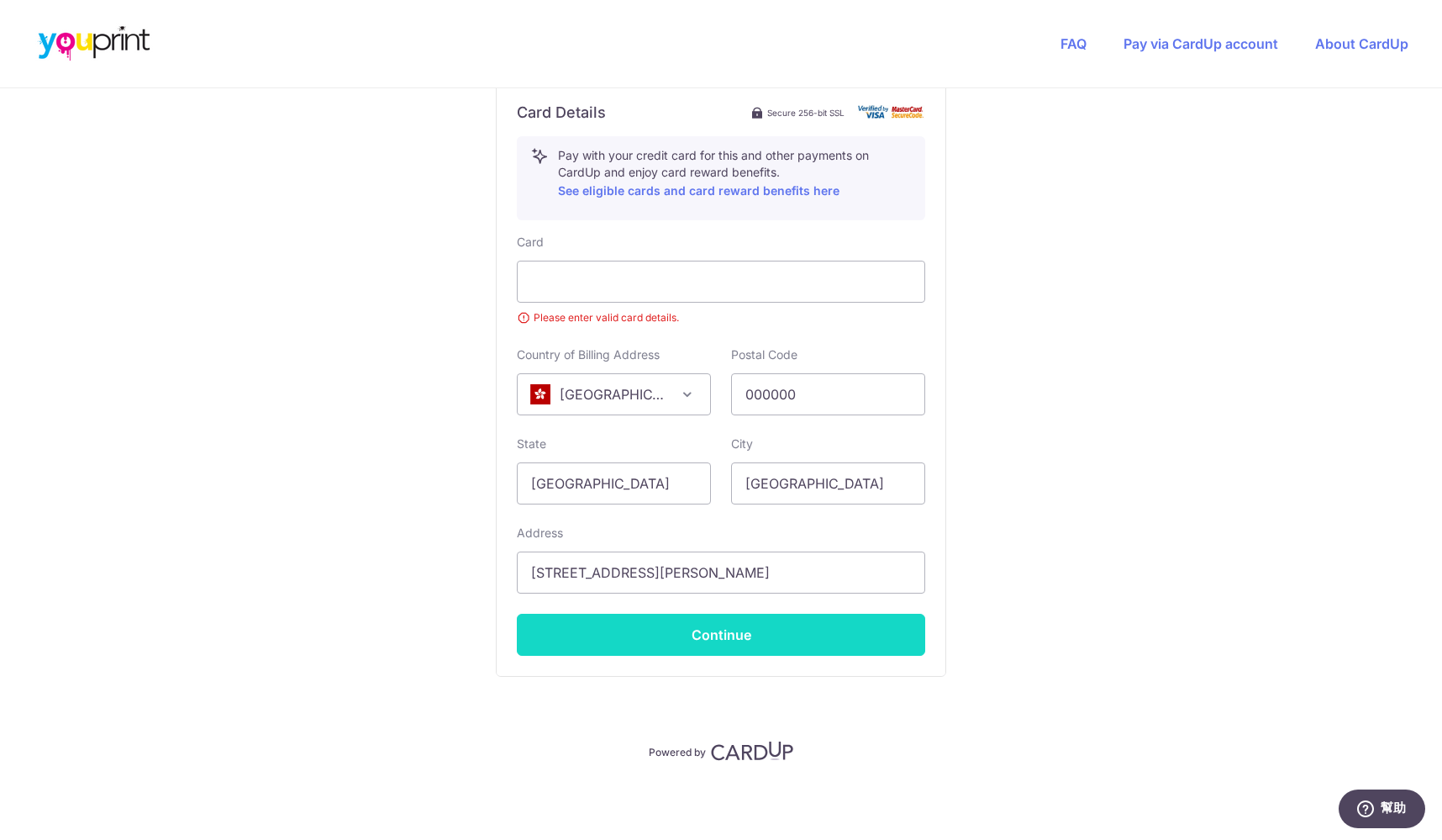
click at [743, 642] on button "Continue" at bounding box center [721, 635] width 408 height 42
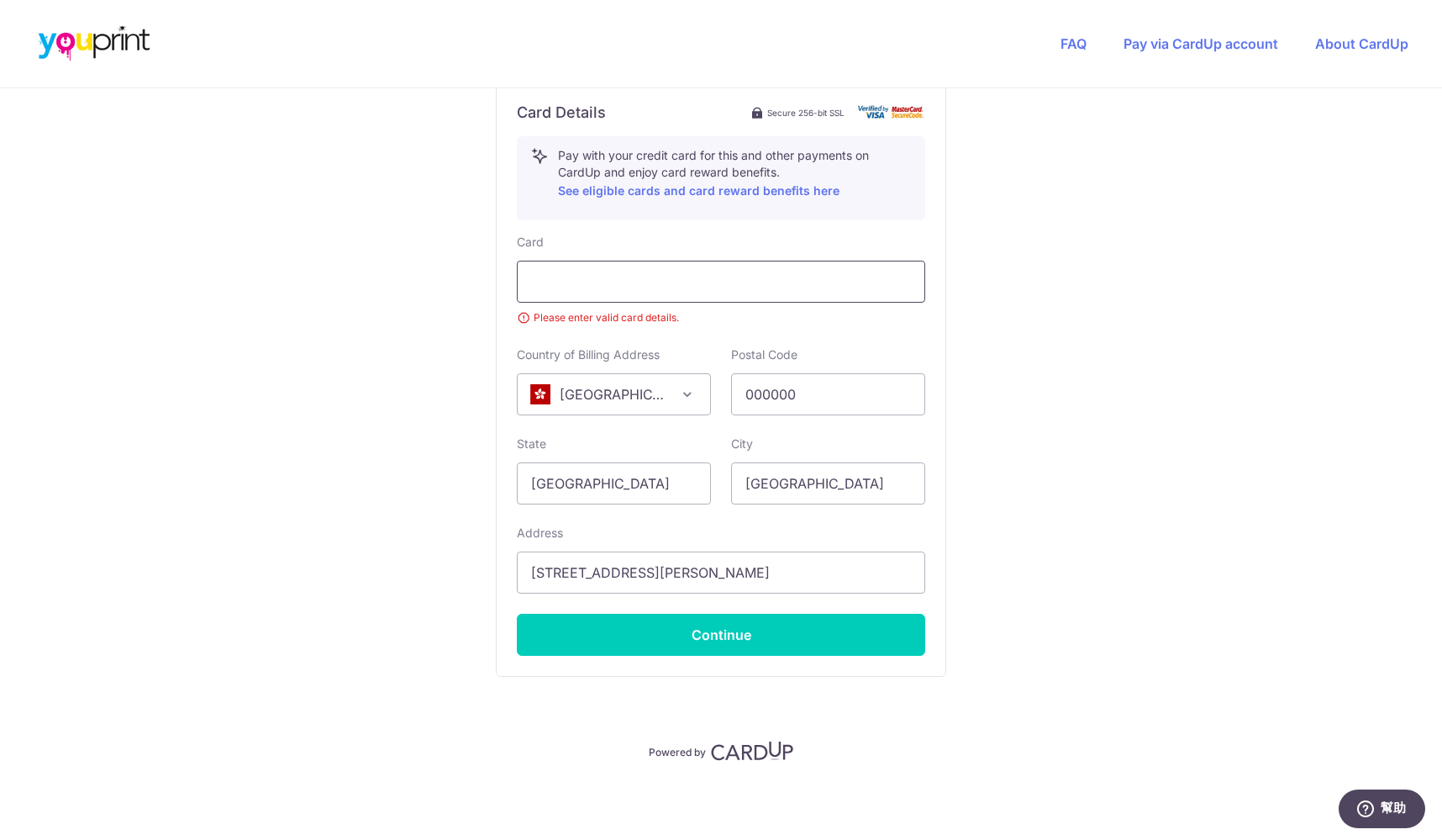
scroll to position [888, 0]
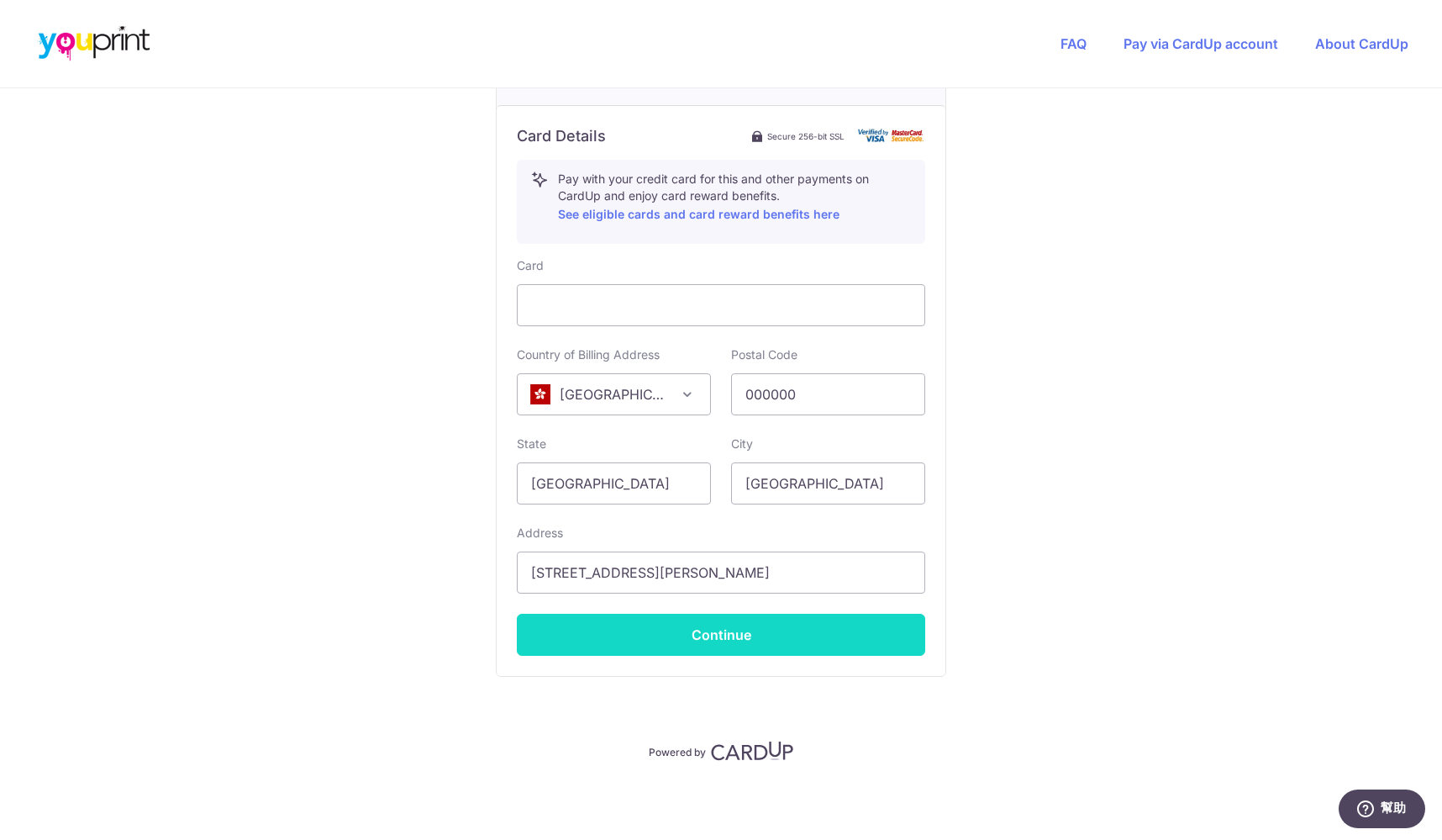
click at [852, 646] on button "Continue" at bounding box center [721, 635] width 408 height 42
type input "**** 8873"
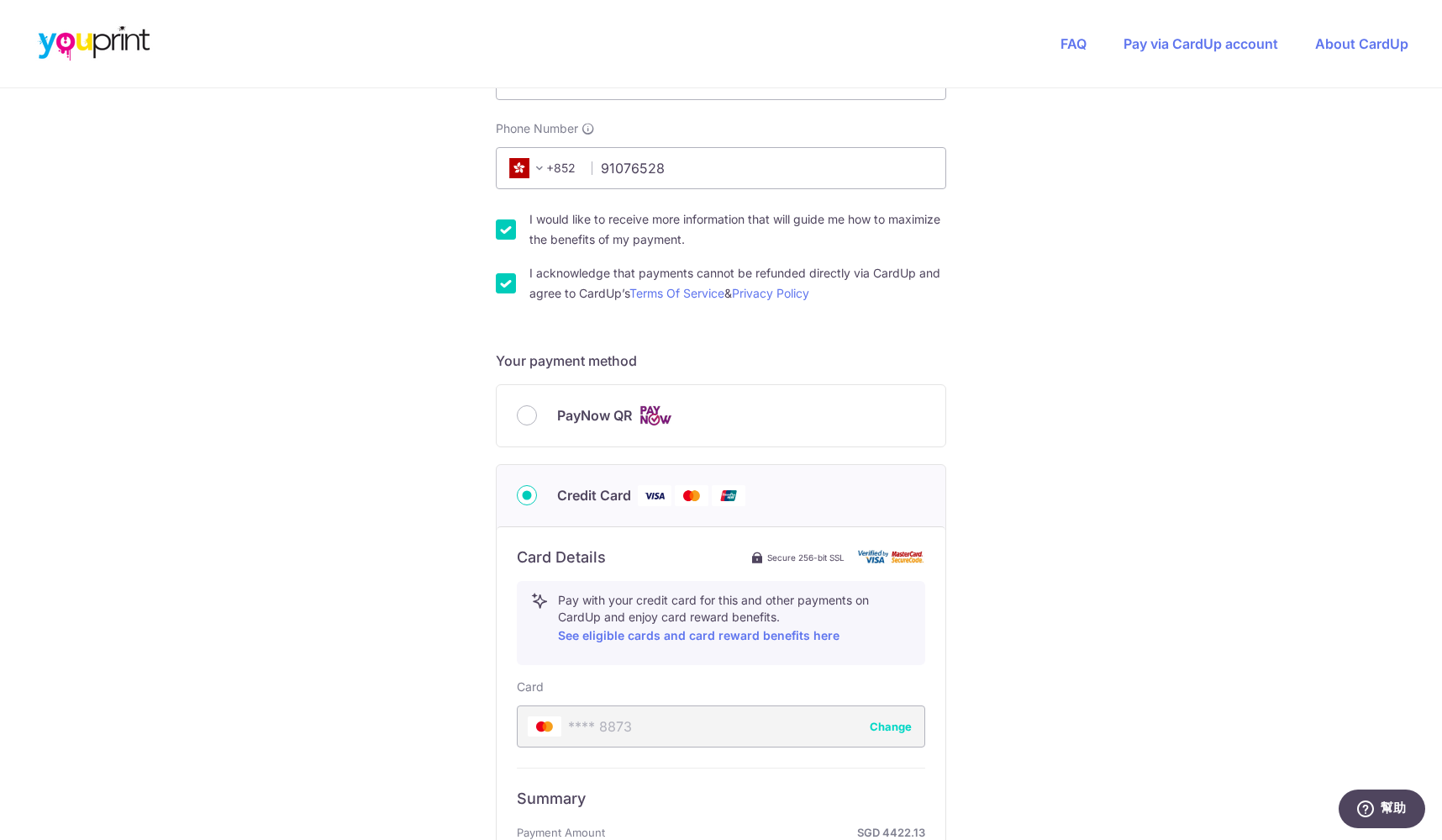
scroll to position [760, 0]
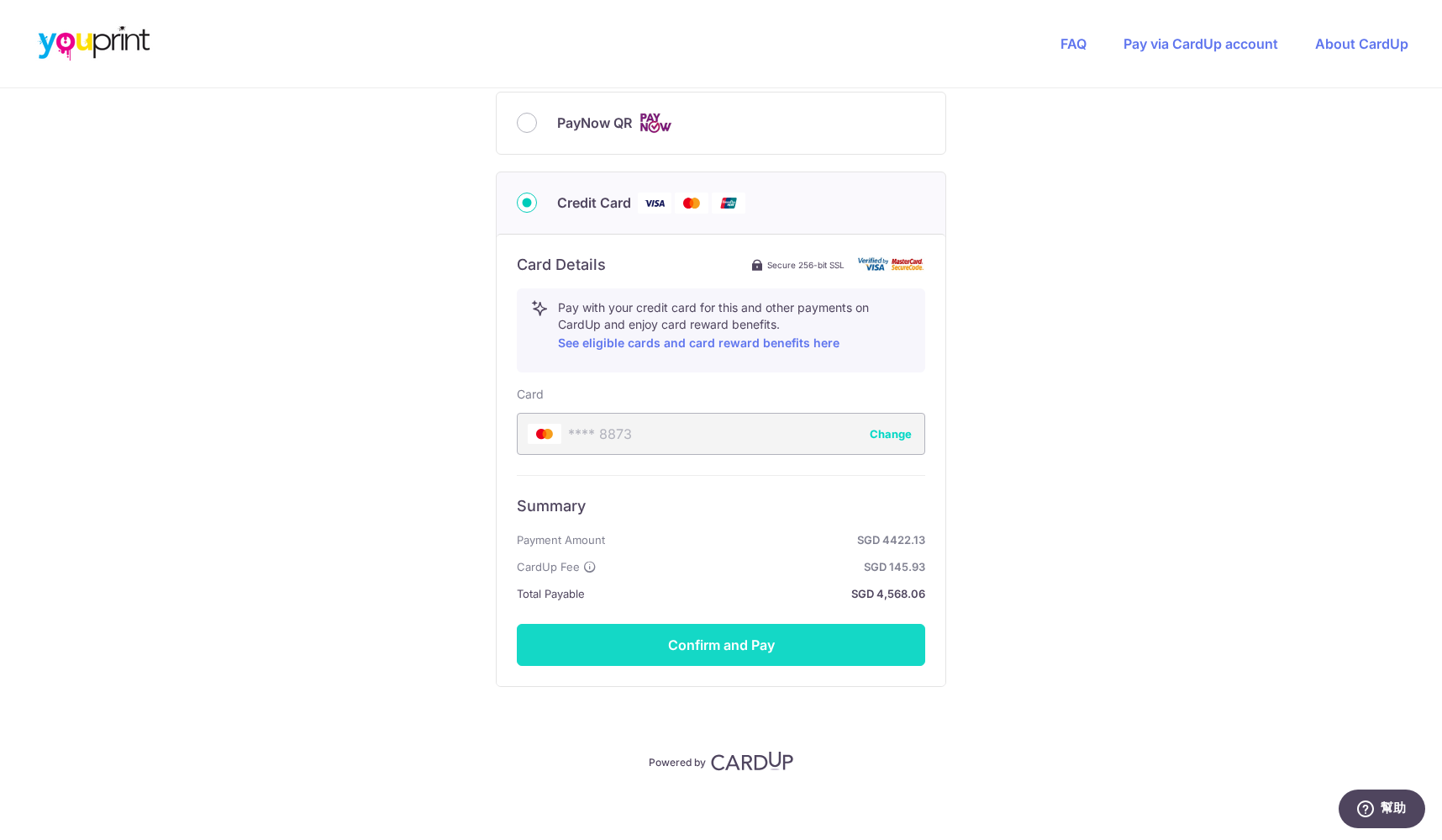
click at [882, 645] on button "Confirm and Pay" at bounding box center [721, 645] width 408 height 42
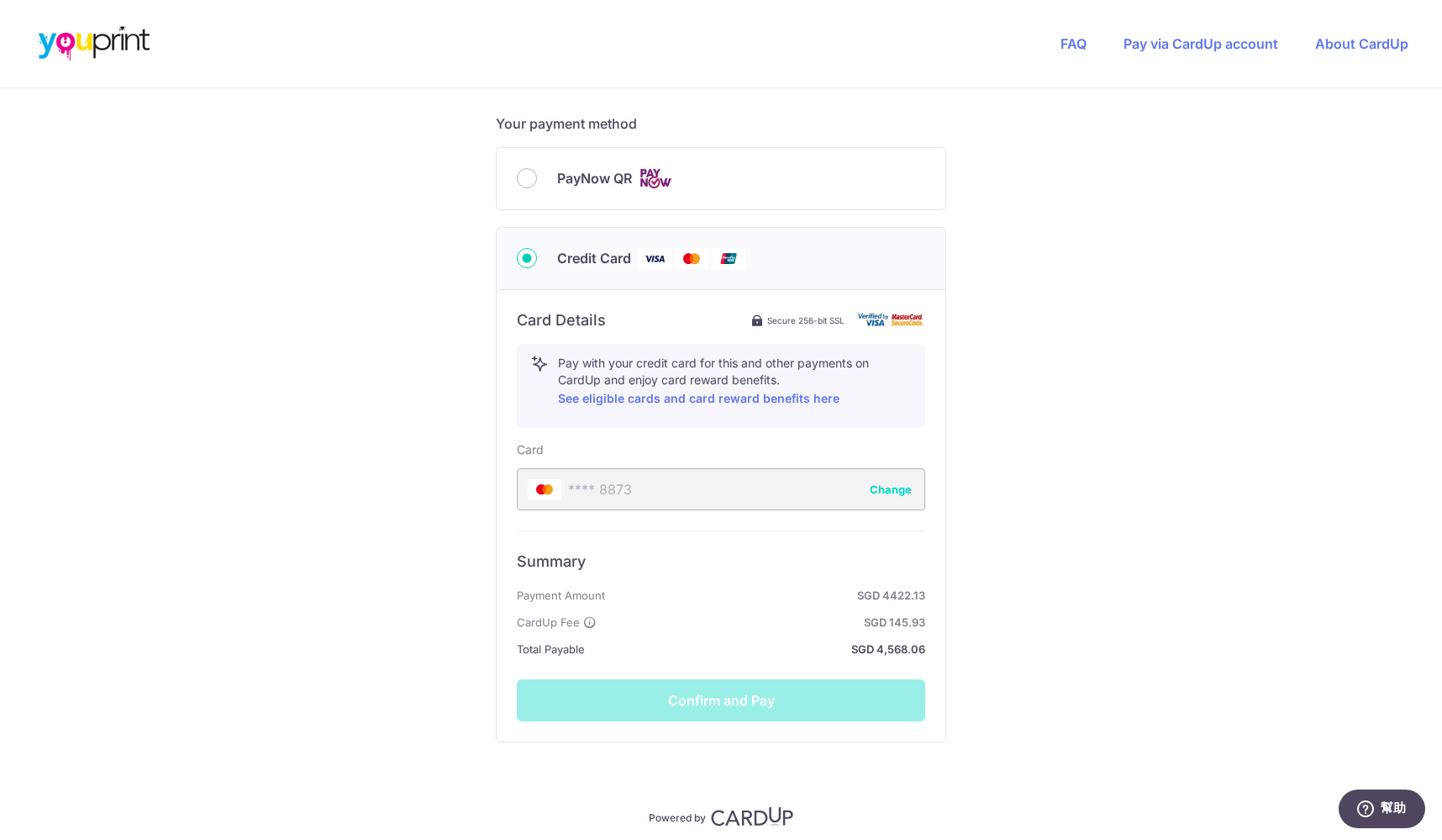
scroll to position [770, 0]
